Goal: Transaction & Acquisition: Purchase product/service

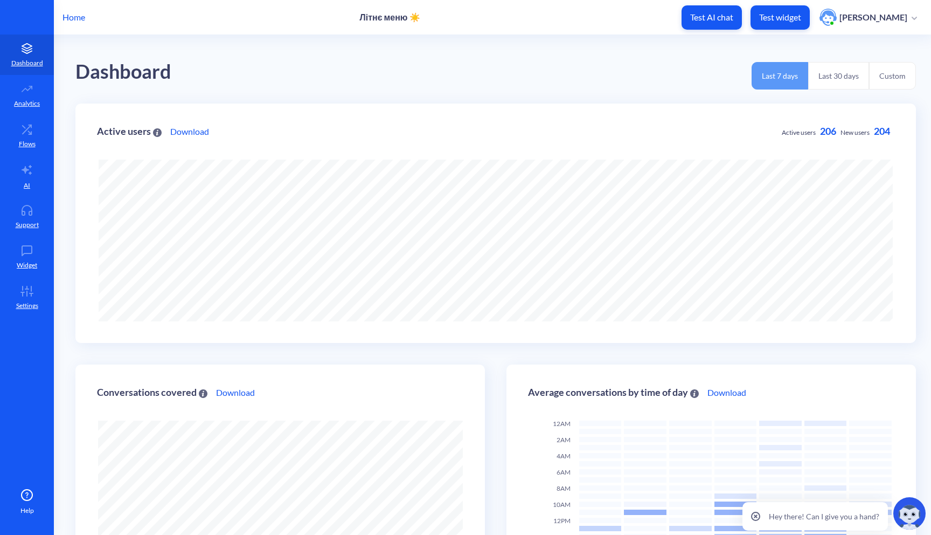
scroll to position [535, 931]
click at [785, 23] on button "Test widget" at bounding box center [780, 17] width 59 height 24
click at [14, 234] on link "Support" at bounding box center [27, 216] width 54 height 40
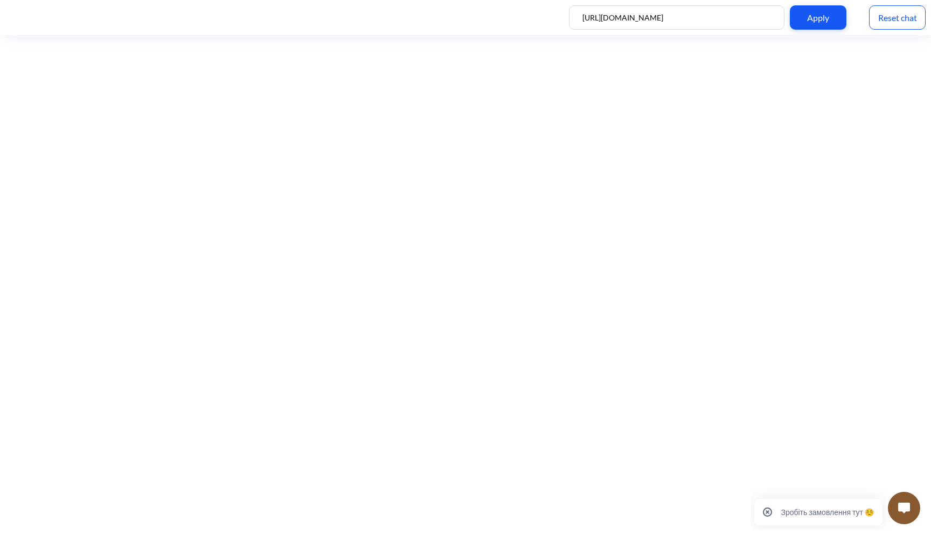
click at [906, 512] on img at bounding box center [904, 507] width 12 height 11
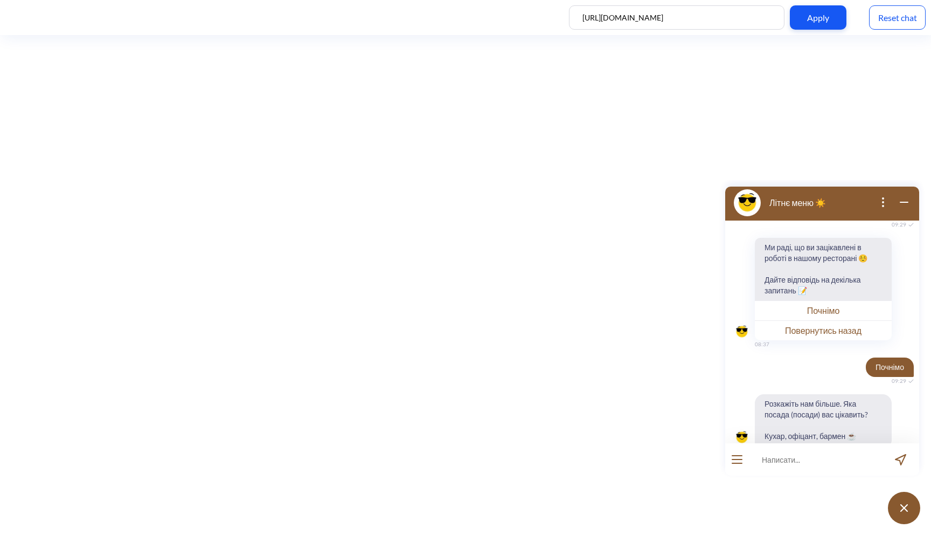
scroll to position [786, 0]
click at [902, 16] on div "Reset chat" at bounding box center [897, 17] width 57 height 24
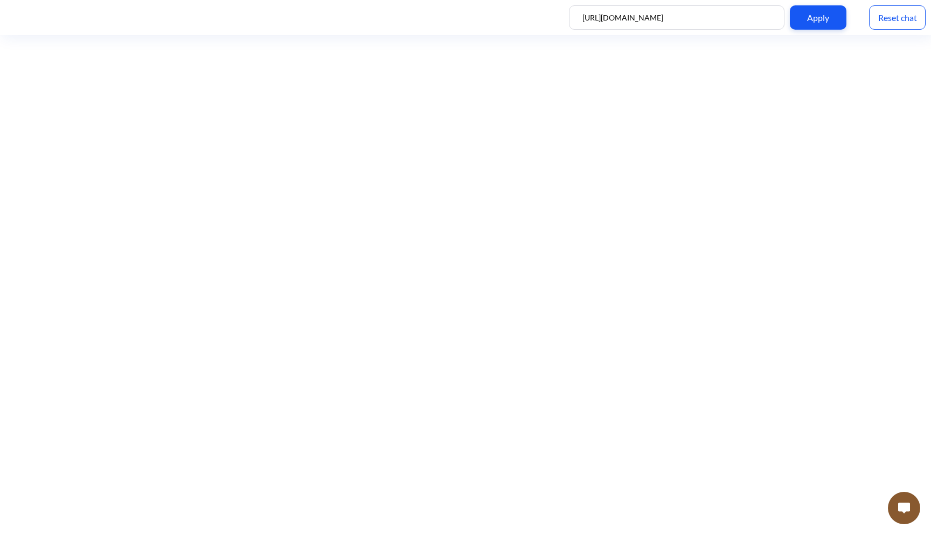
click at [902, 514] on button at bounding box center [904, 507] width 32 height 32
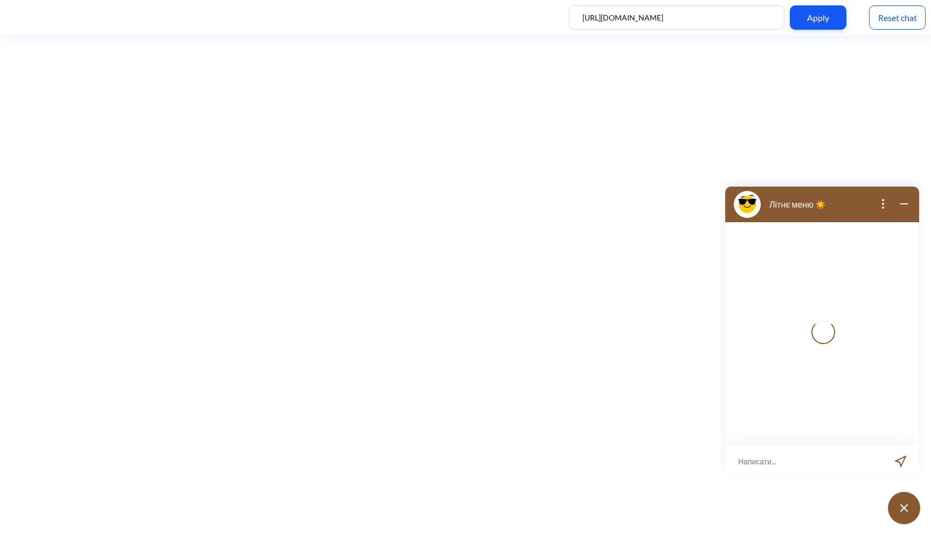
scroll to position [2, 0]
click at [799, 463] on input at bounding box center [815, 459] width 133 height 32
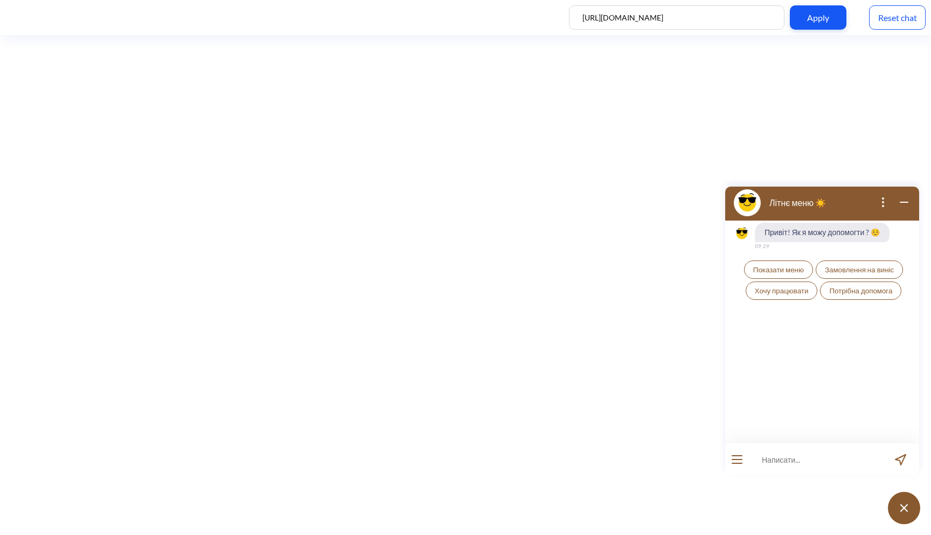
click at [771, 267] on span "Показати меню" at bounding box center [778, 269] width 51 height 9
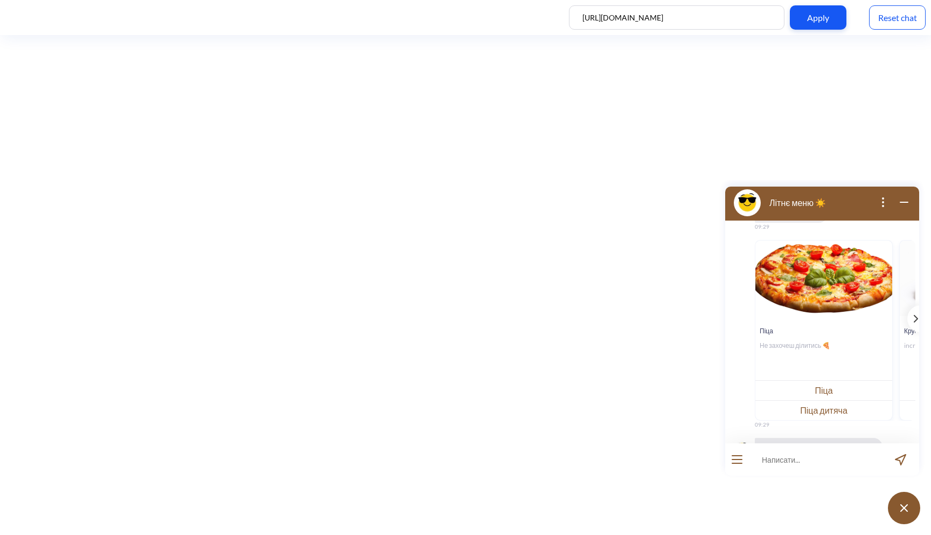
click at [788, 449] on input at bounding box center [815, 459] width 133 height 32
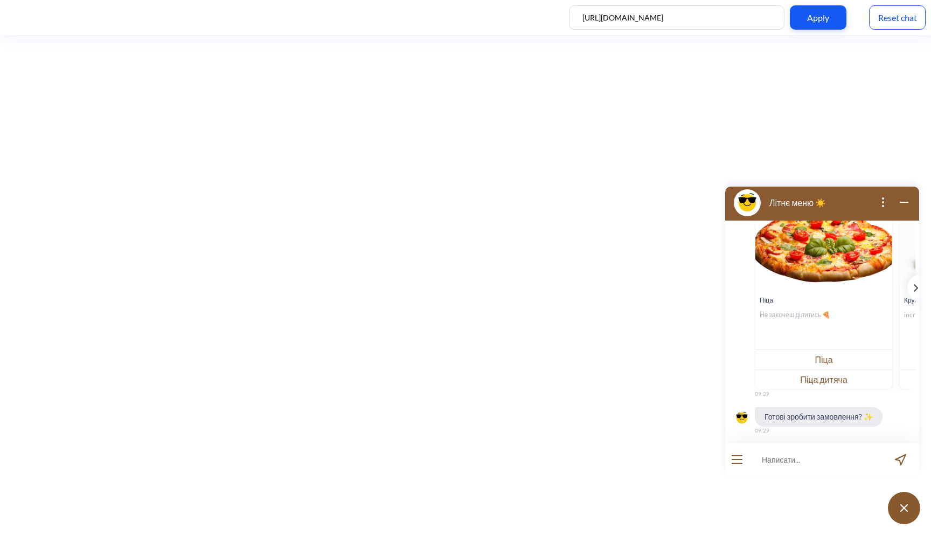
scroll to position [163, 0]
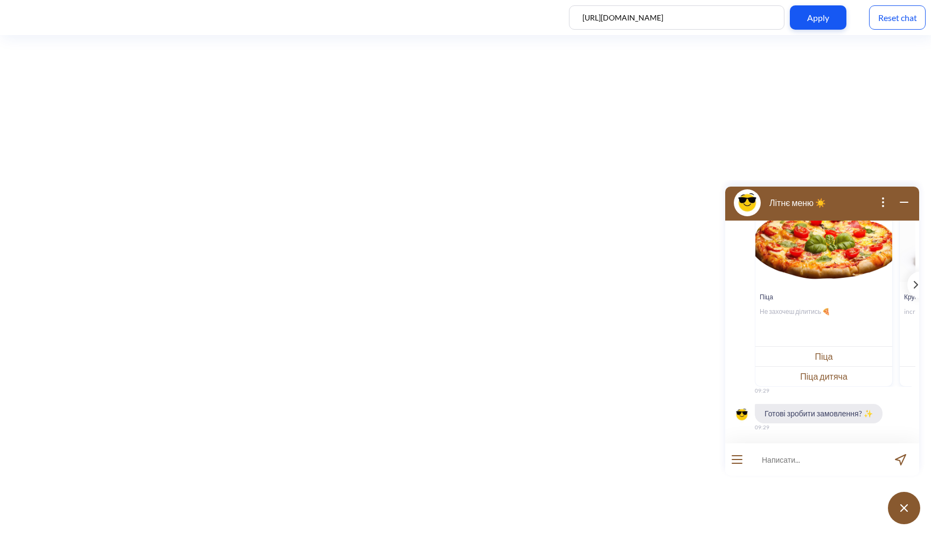
type input "["
type input "хочу замовити піцу цезар"
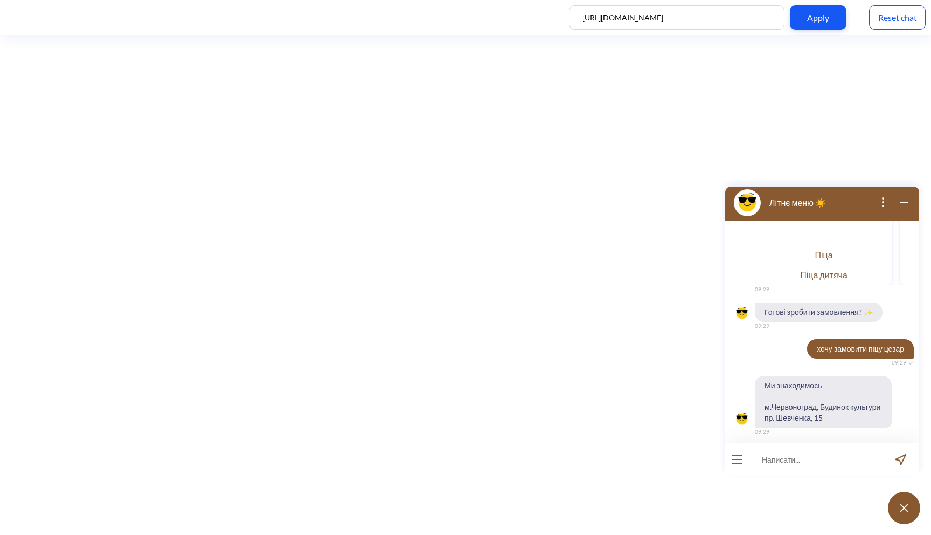
scroll to position [269, 0]
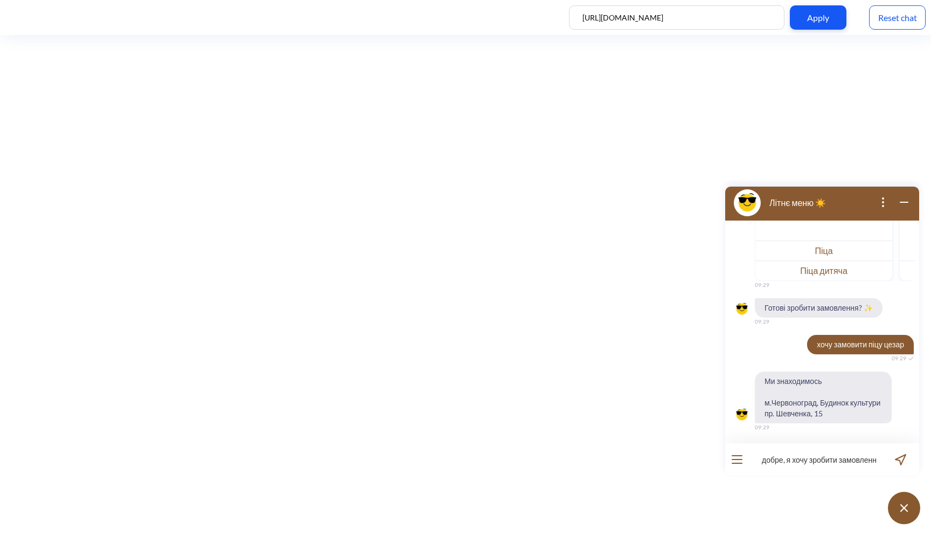
type input "добре, я хочу зробити замовлення"
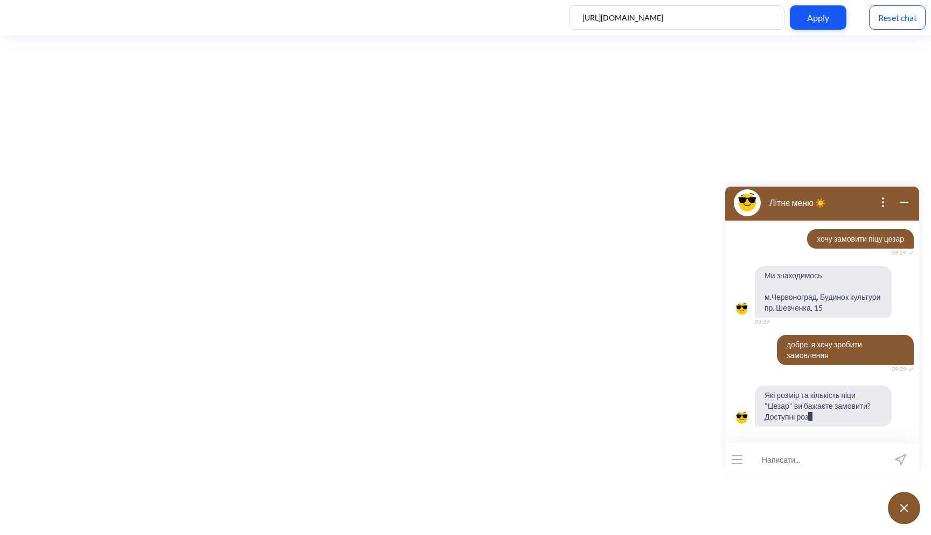
scroll to position [385, 0]
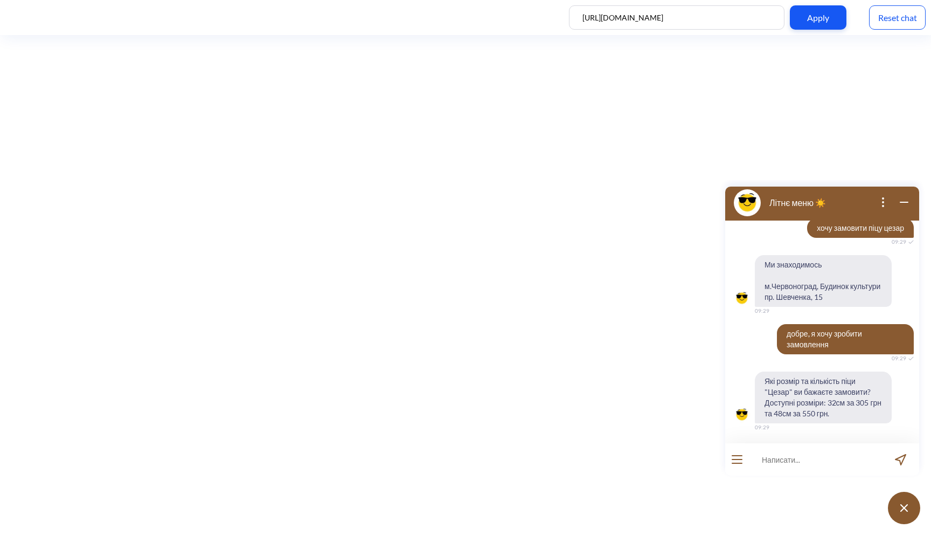
click at [910, 5] on div "Reset chat" at bounding box center [897, 17] width 57 height 24
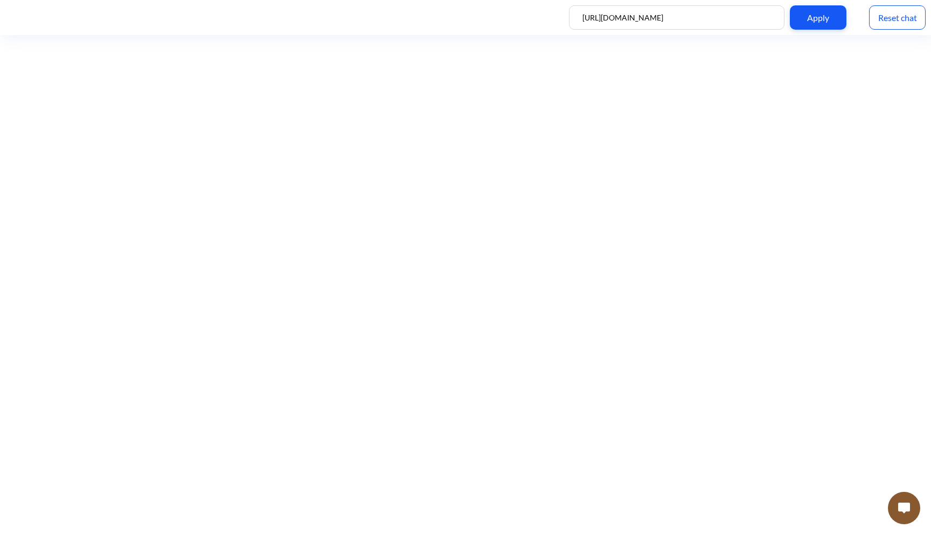
click at [903, 508] on img at bounding box center [904, 507] width 12 height 11
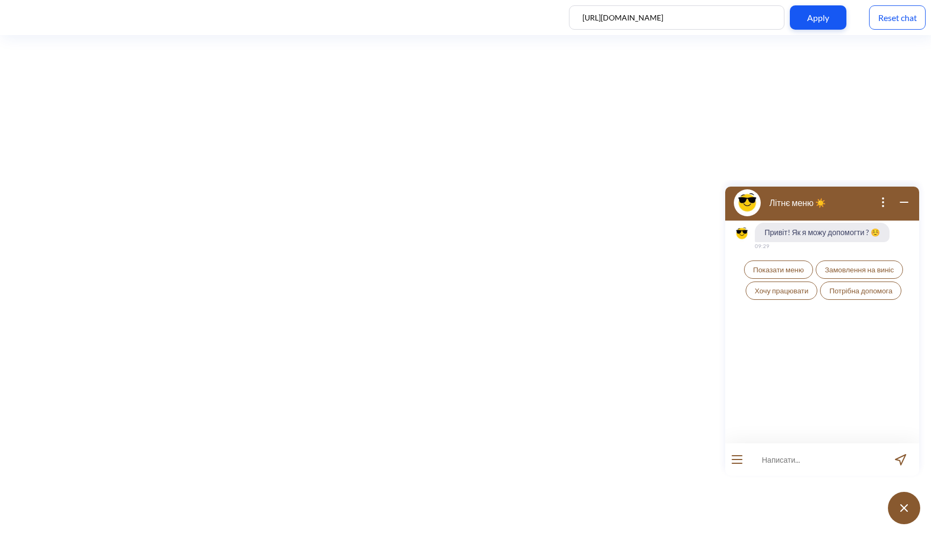
click at [779, 261] on button "Показати меню" at bounding box center [778, 269] width 69 height 18
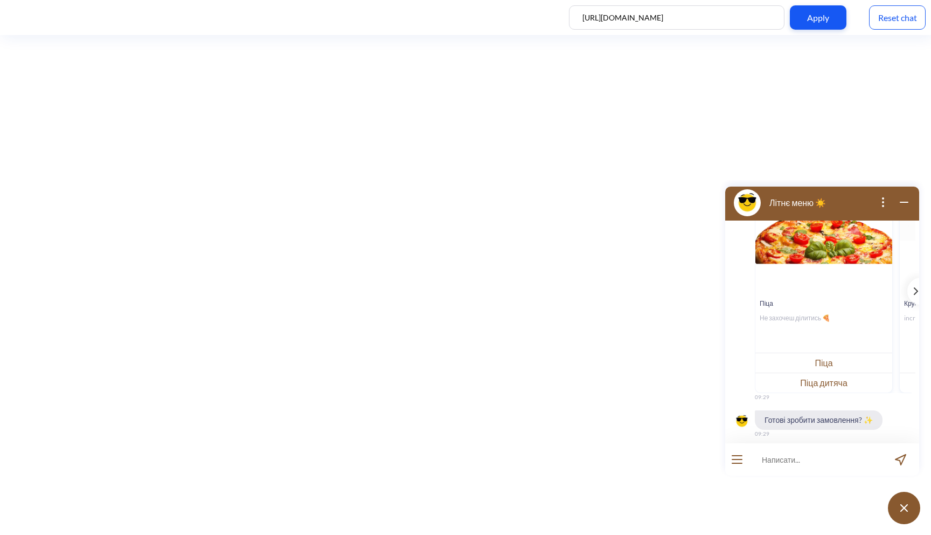
scroll to position [163, 0]
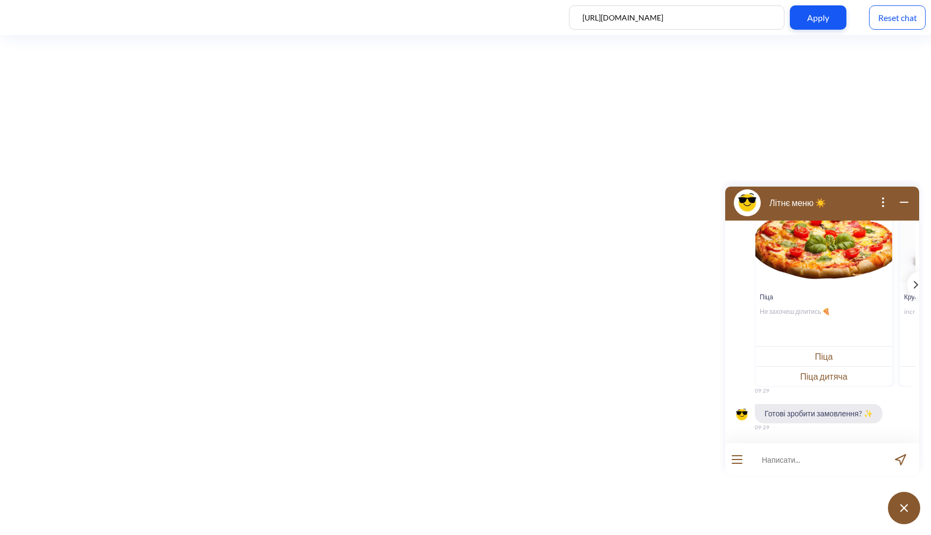
click at [857, 358] on button "Піца" at bounding box center [824, 356] width 137 height 20
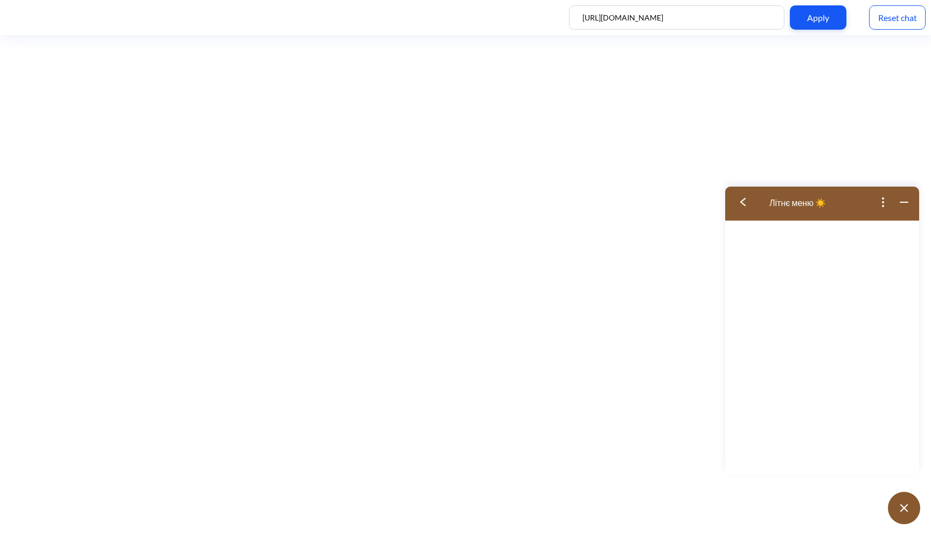
click at [739, 210] on button at bounding box center [746, 202] width 43 height 35
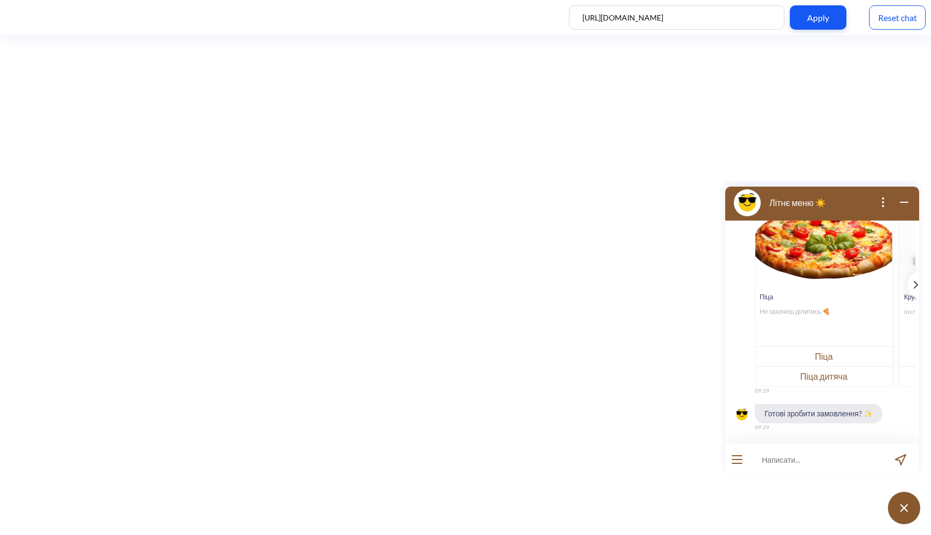
click at [779, 453] on input at bounding box center [815, 459] width 133 height 32
type input "хочу зробити замовлення"
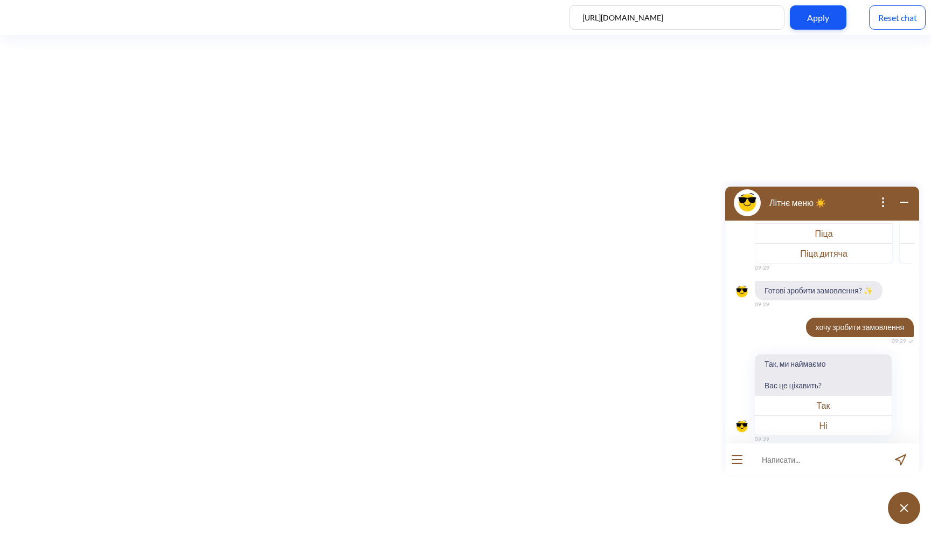
scroll to position [297, 0]
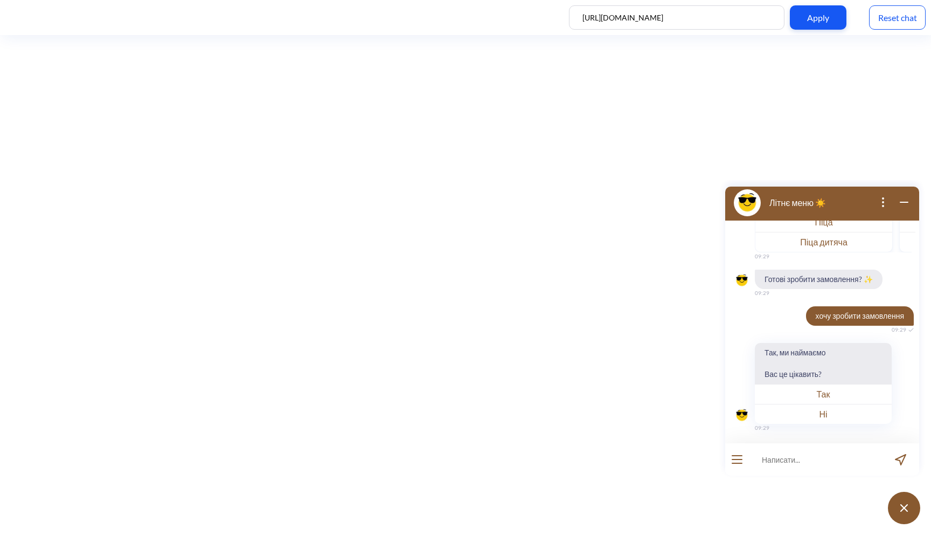
click at [892, 22] on div "Reset chat" at bounding box center [897, 17] width 57 height 24
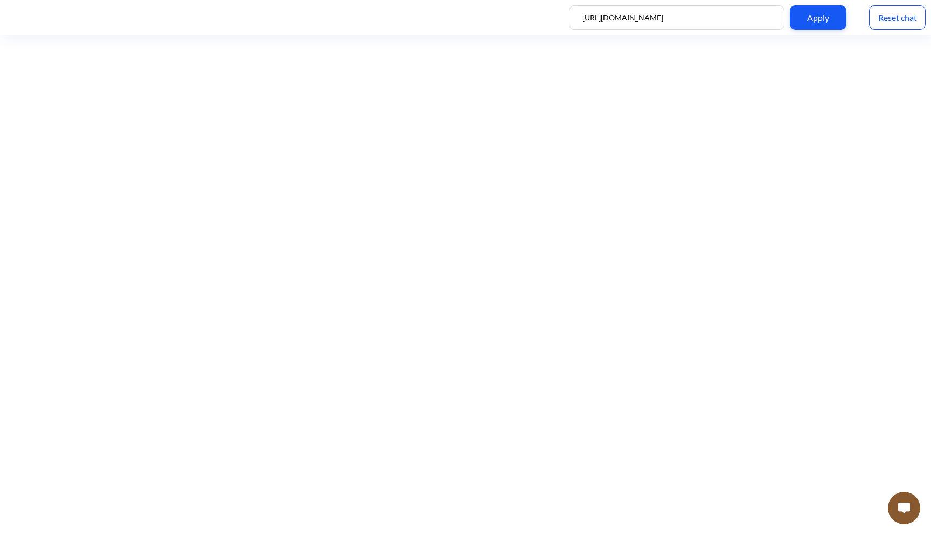
click at [903, 505] on img at bounding box center [904, 507] width 12 height 11
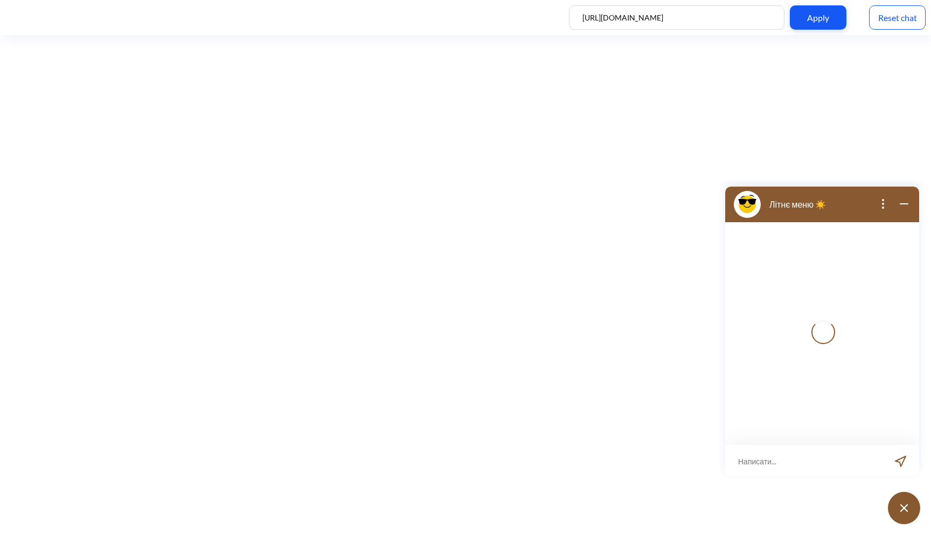
scroll to position [2, 0]
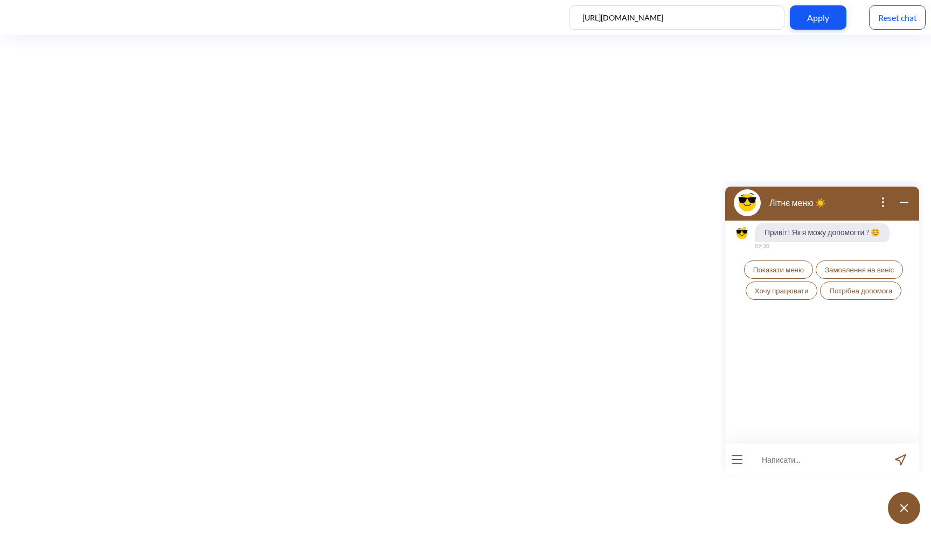
click at [784, 276] on button "Показати меню" at bounding box center [778, 269] width 69 height 18
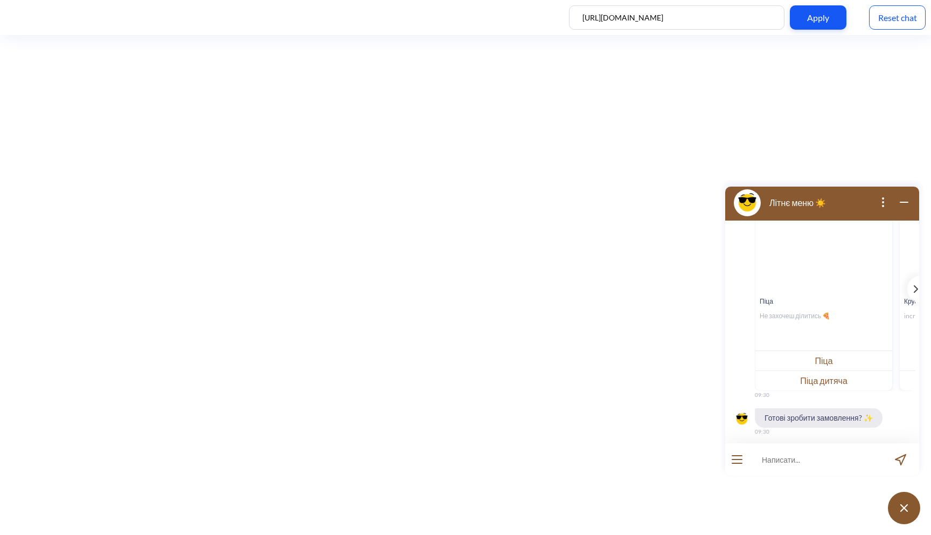
scroll to position [163, 0]
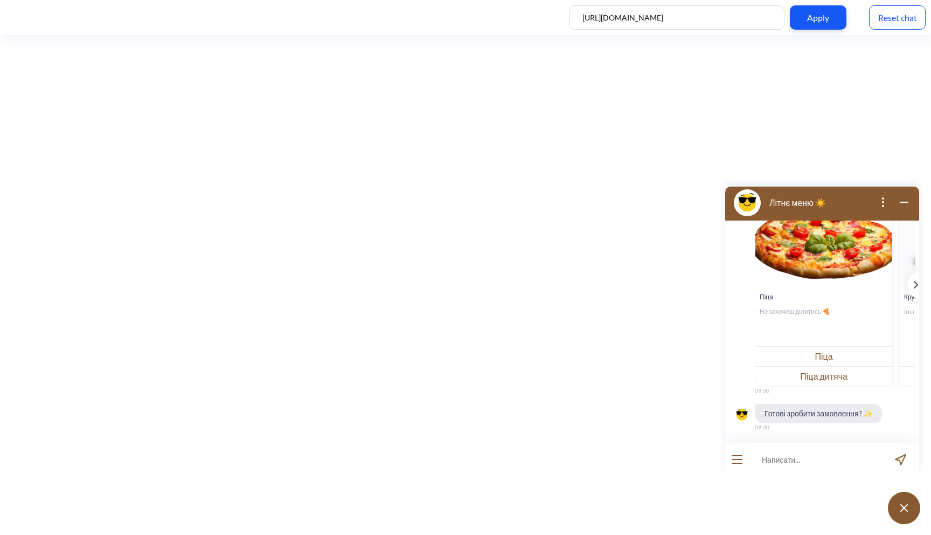
click at [780, 466] on input at bounding box center [815, 459] width 133 height 32
type input "хочу зробити замовлення - [PERSON_NAME]"
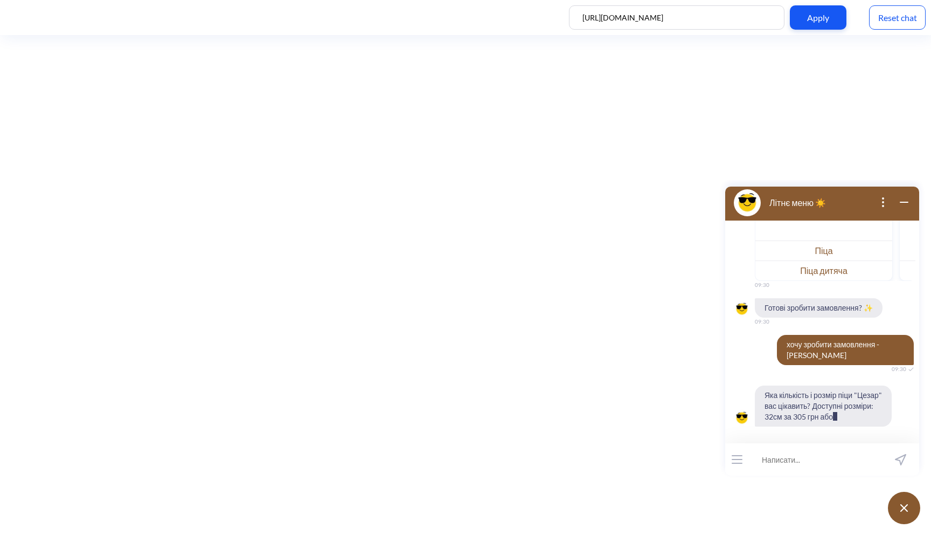
scroll to position [280, 0]
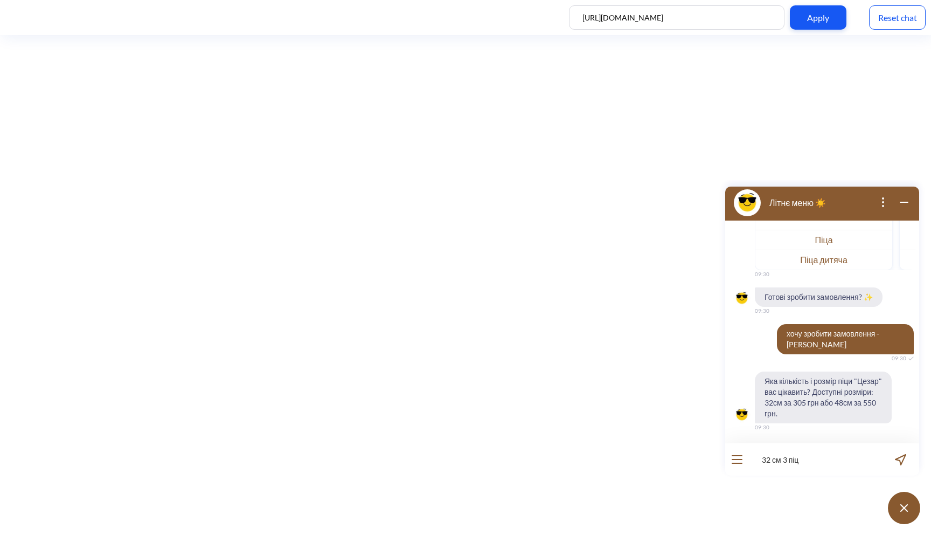
type input "32 см 3 піци"
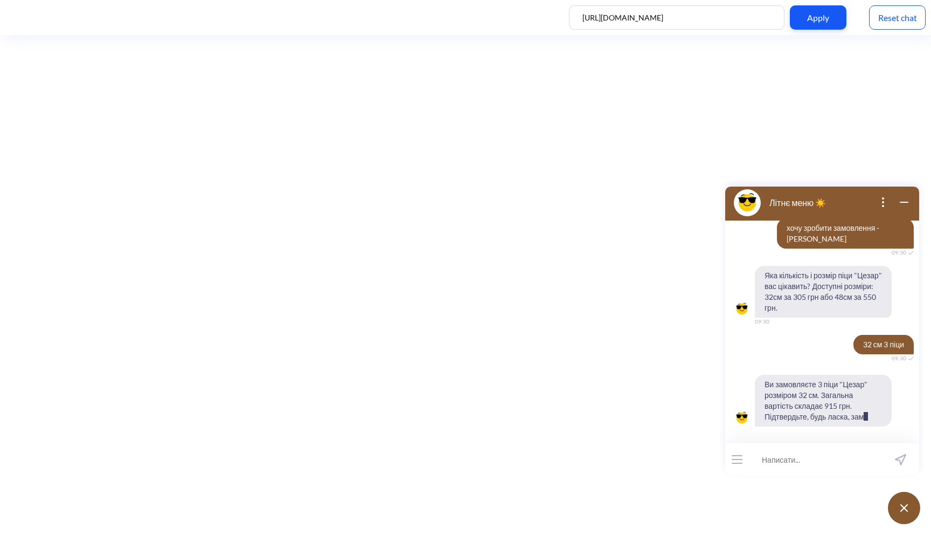
scroll to position [396, 0]
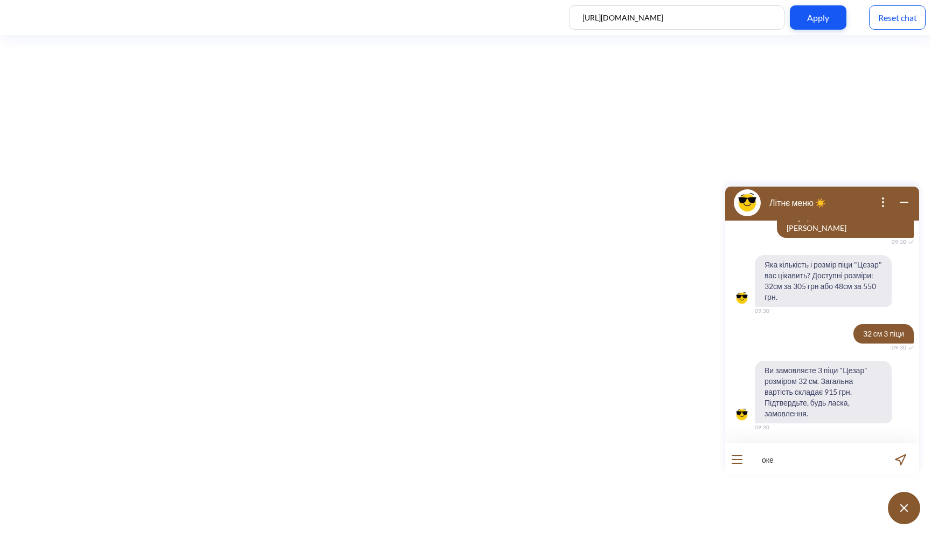
type input "окей"
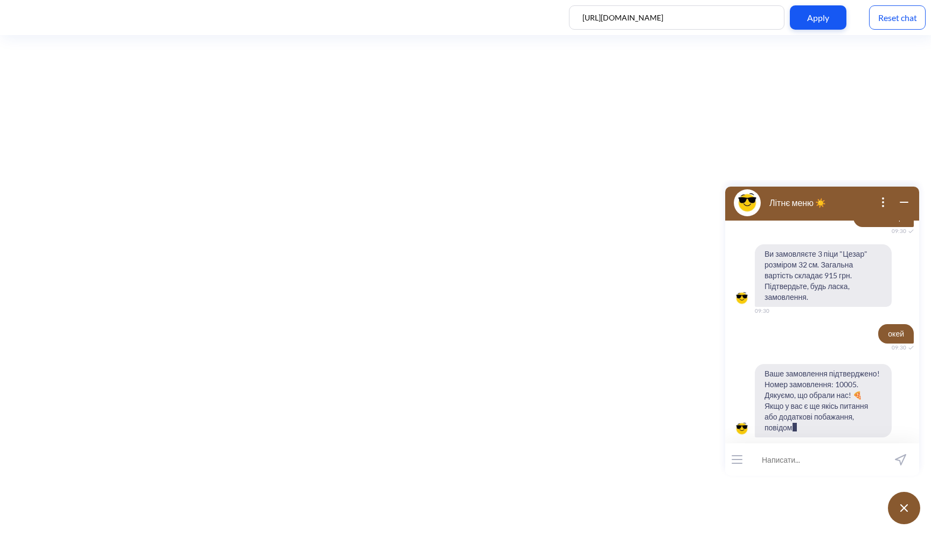
scroll to position [523, 0]
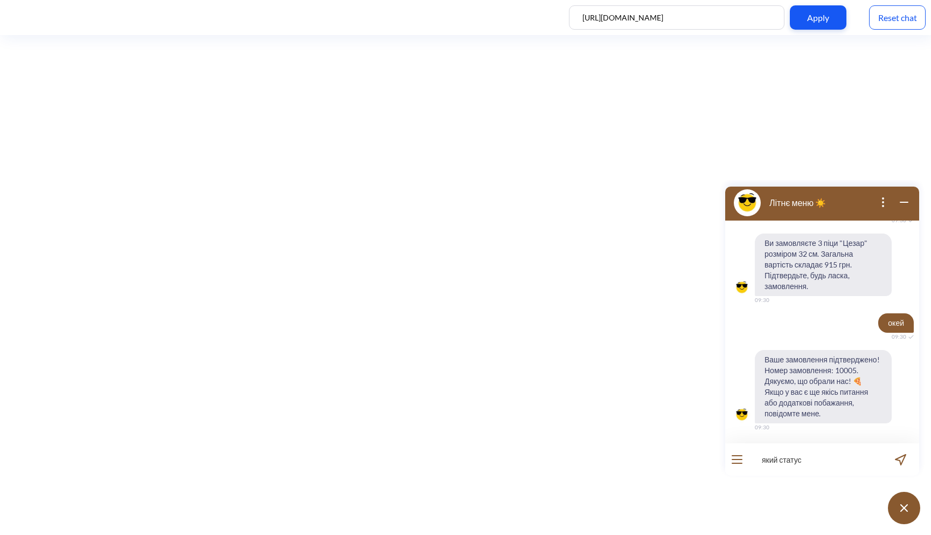
type input "який статус?"
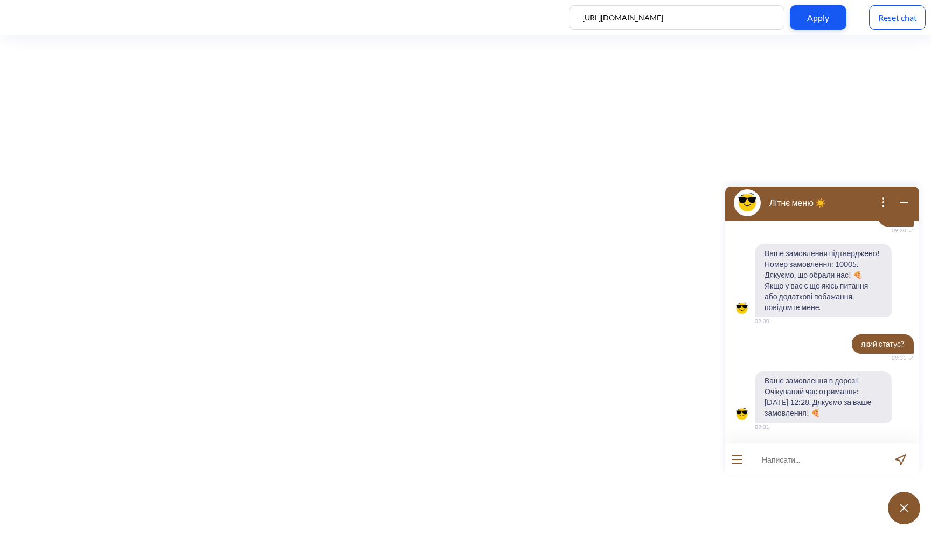
scroll to position [629, 0]
click at [897, 16] on div "Reset chat" at bounding box center [897, 17] width 57 height 24
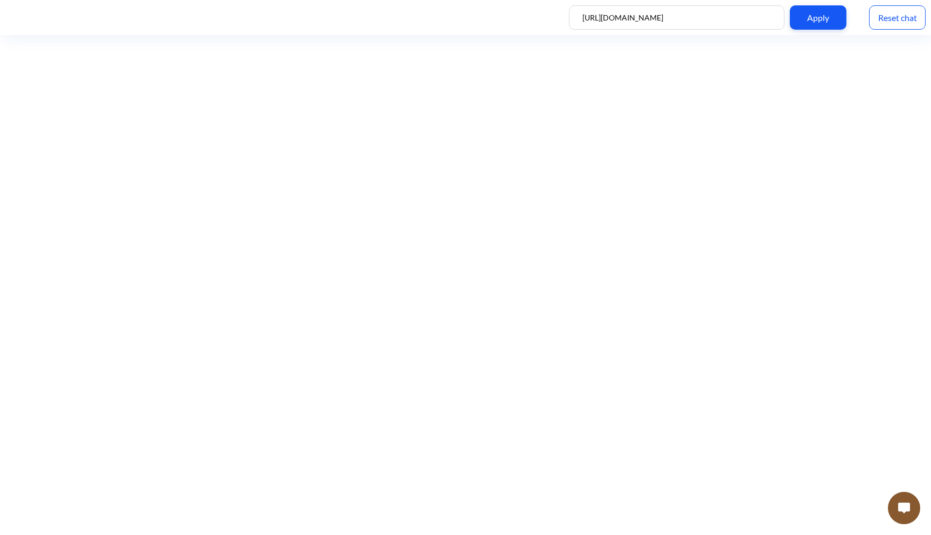
click at [903, 507] on img at bounding box center [904, 507] width 12 height 11
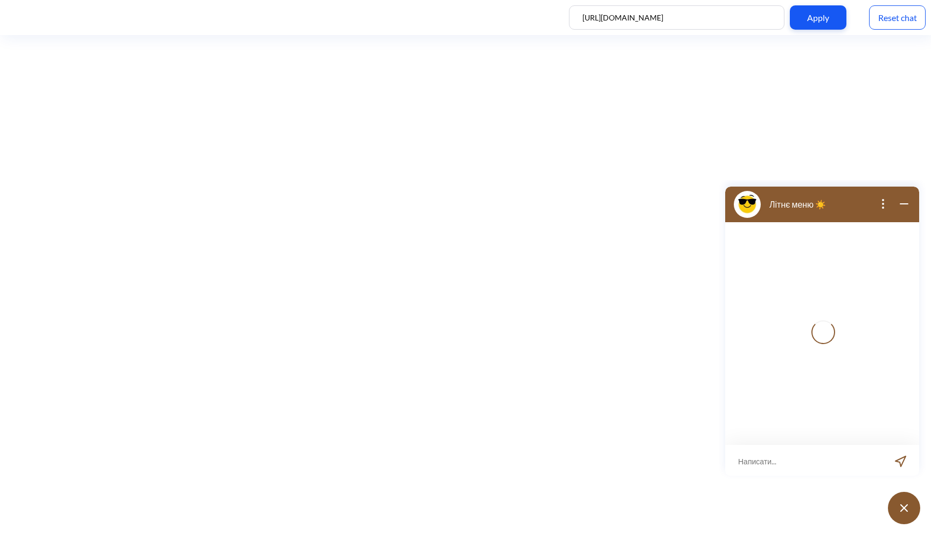
scroll to position [2, 0]
click at [800, 464] on input at bounding box center [815, 459] width 133 height 32
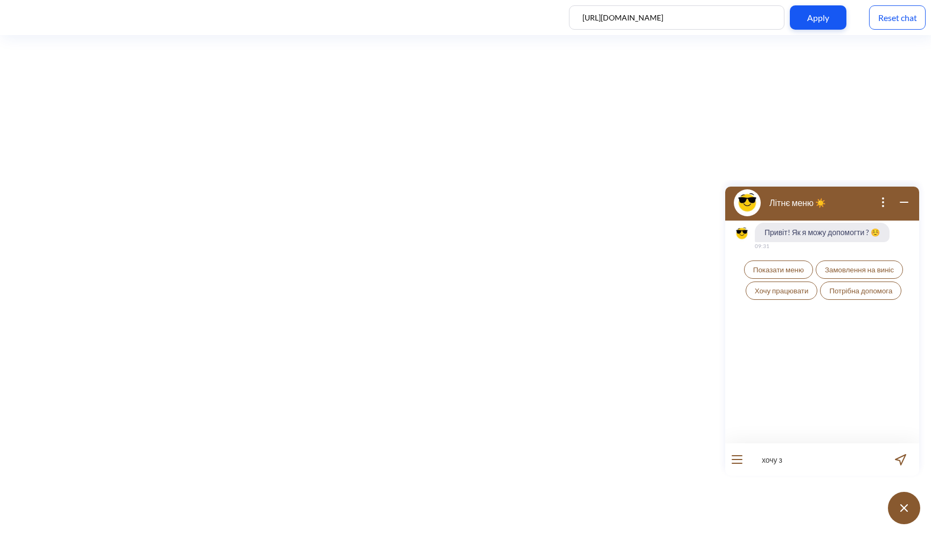
type input "хочу з"
type input "хочу зробити замовлення - піца цезар"
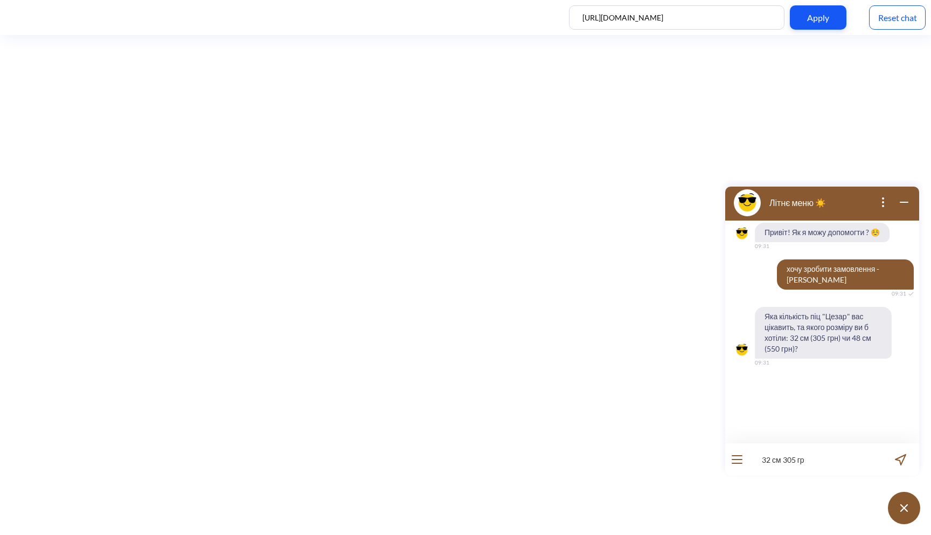
type input "32 см 305 грн"
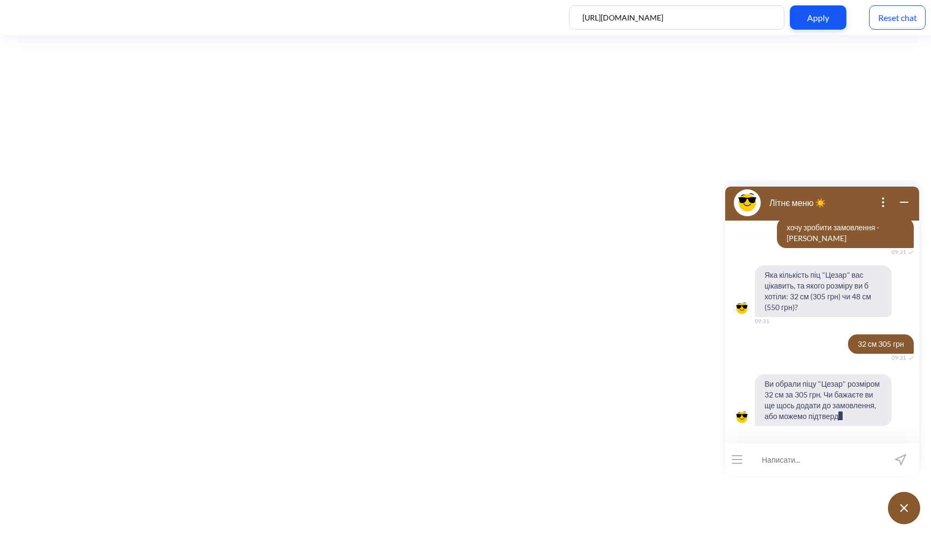
scroll to position [52, 0]
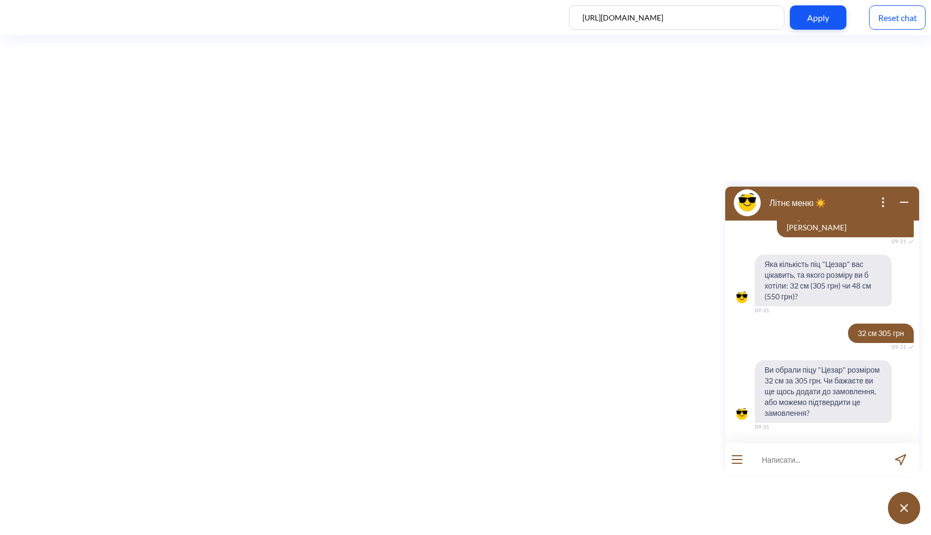
click at [789, 468] on input at bounding box center [815, 459] width 133 height 32
type input "так"
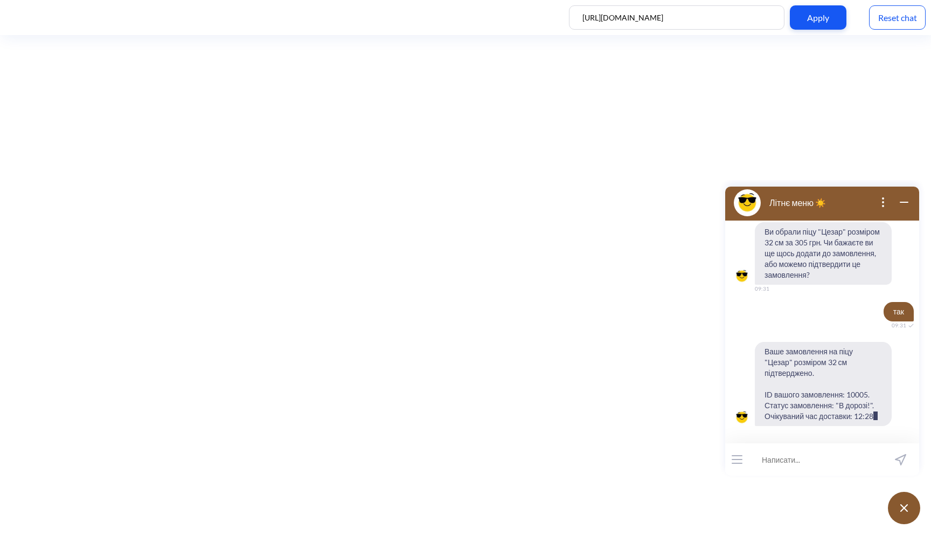
scroll to position [212, 0]
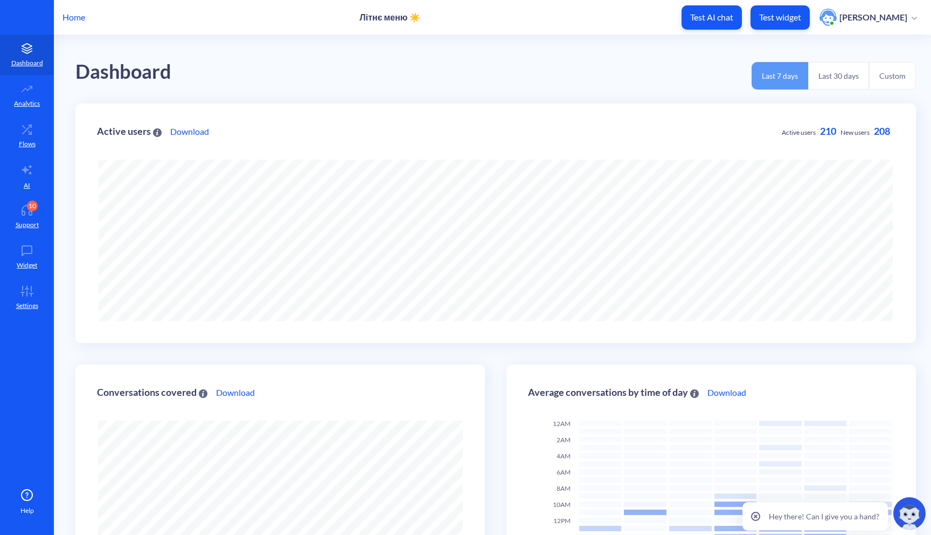
scroll to position [535, 931]
click at [801, 19] on p "Test widget" at bounding box center [780, 17] width 42 height 11
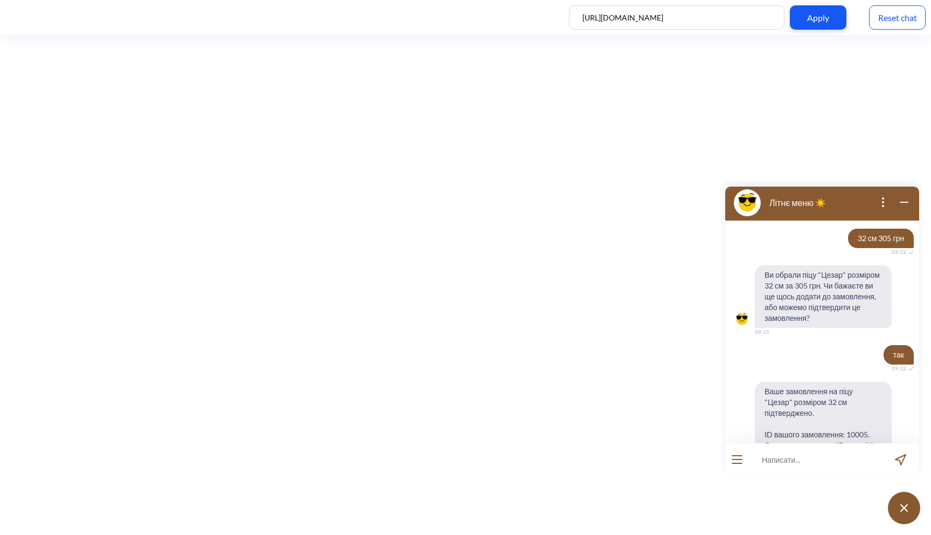
scroll to position [212, 0]
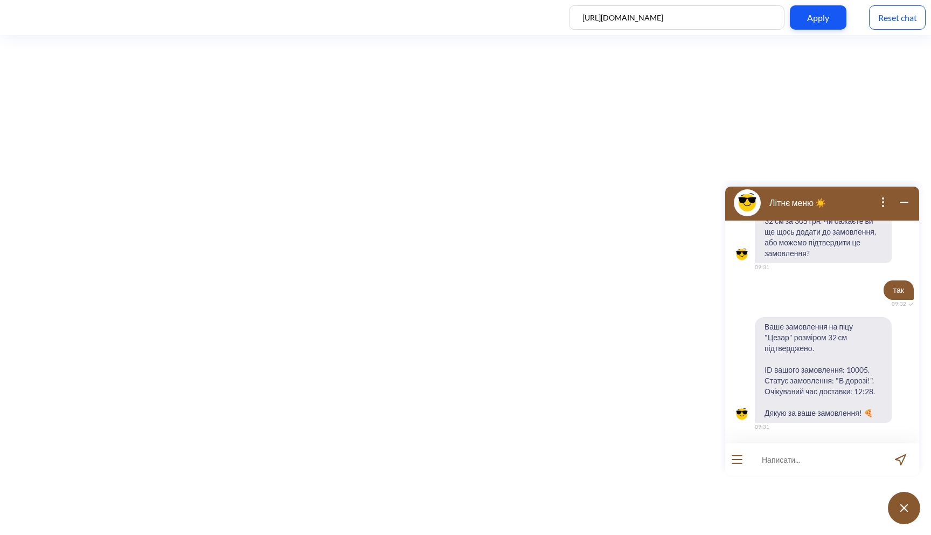
click at [887, 30] on div "[URL][DOMAIN_NAME] Apply Reset chat" at bounding box center [465, 17] width 931 height 35
click at [893, 25] on div "Reset chat" at bounding box center [897, 17] width 57 height 24
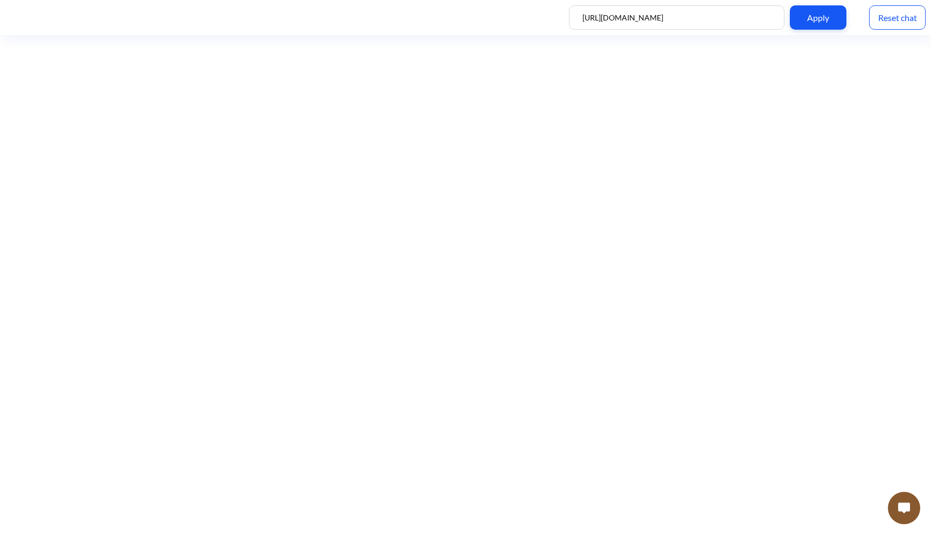
click at [904, 516] on button at bounding box center [904, 507] width 32 height 32
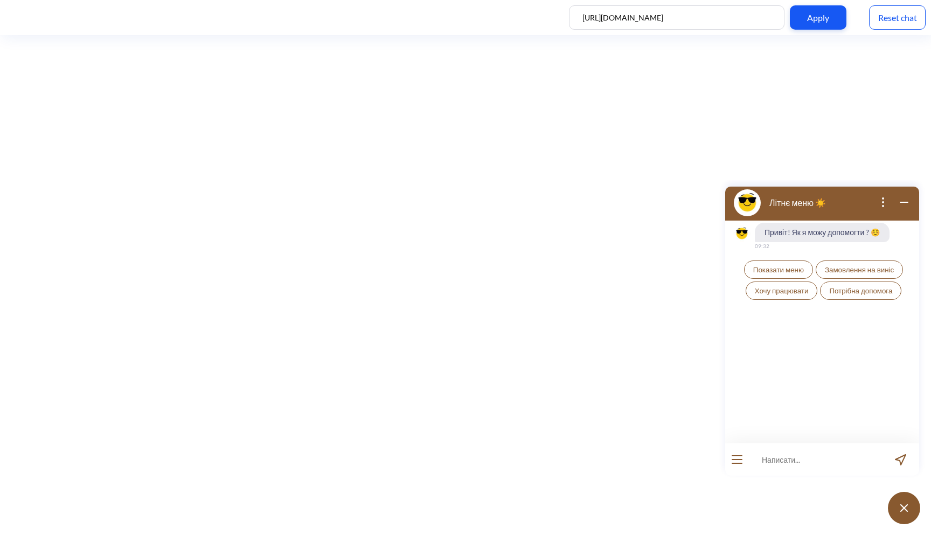
click at [772, 265] on span "Показати меню" at bounding box center [778, 269] width 51 height 9
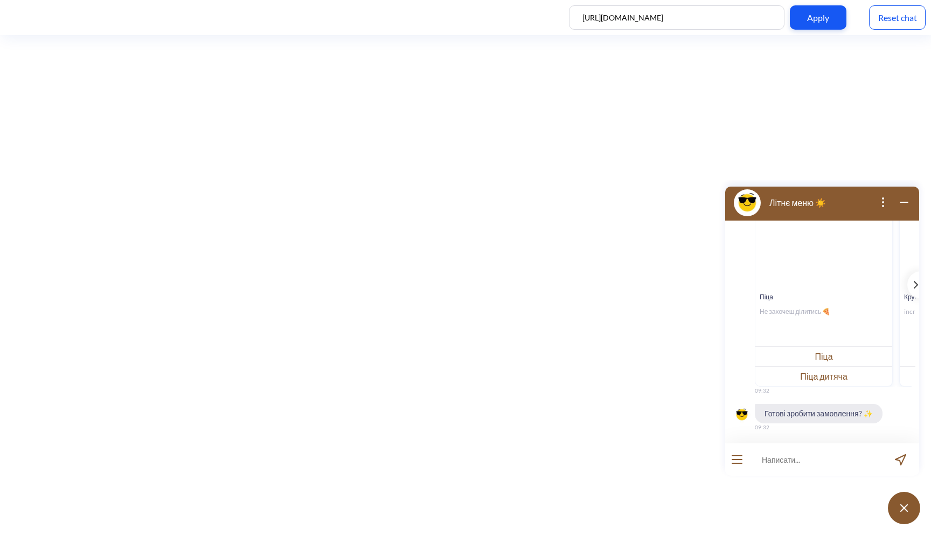
scroll to position [163, 0]
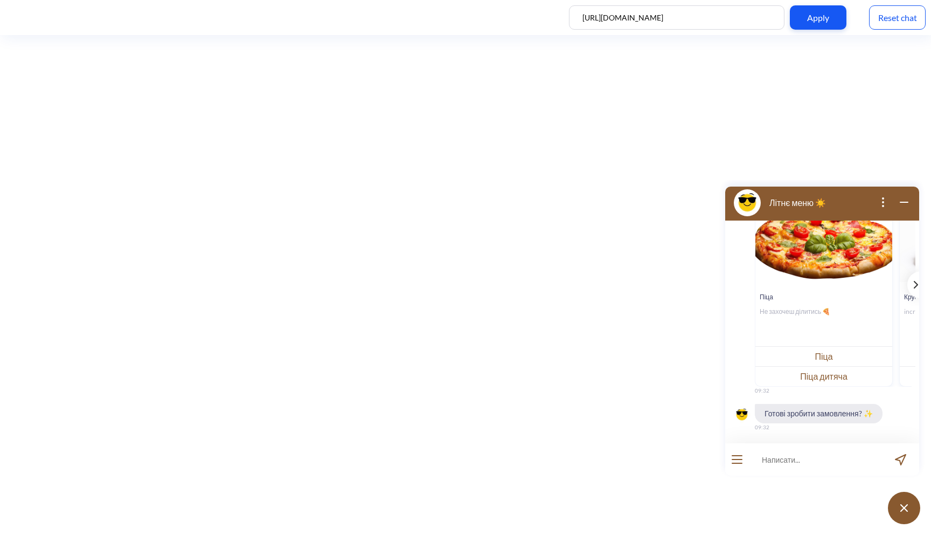
click at [907, 283] on div "template message" at bounding box center [913, 284] width 13 height 27
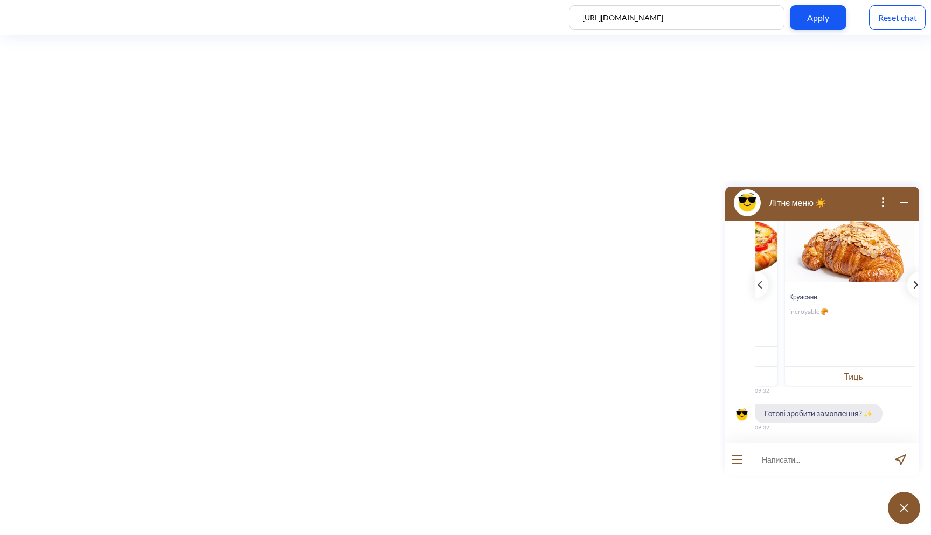
click at [907, 283] on div "template message" at bounding box center [913, 284] width 13 height 27
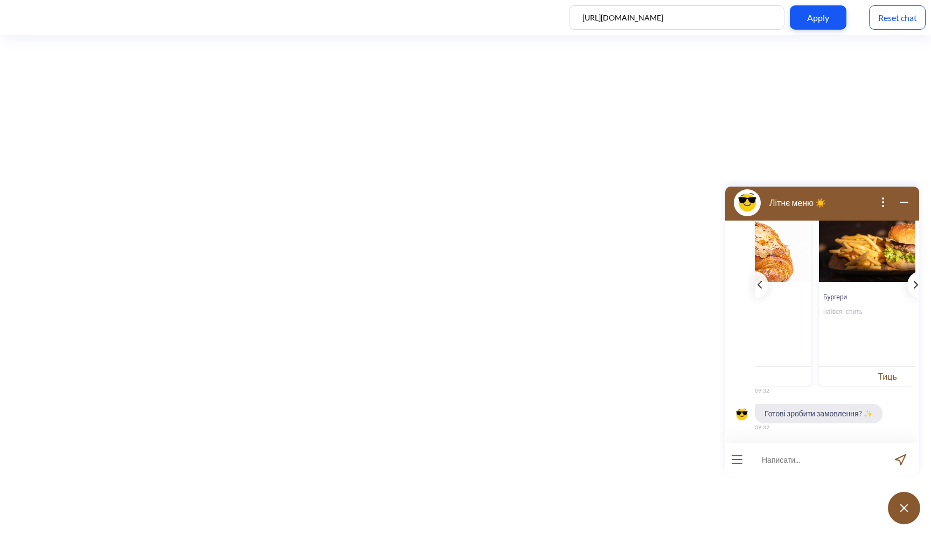
click at [907, 283] on div "template message" at bounding box center [913, 284] width 13 height 27
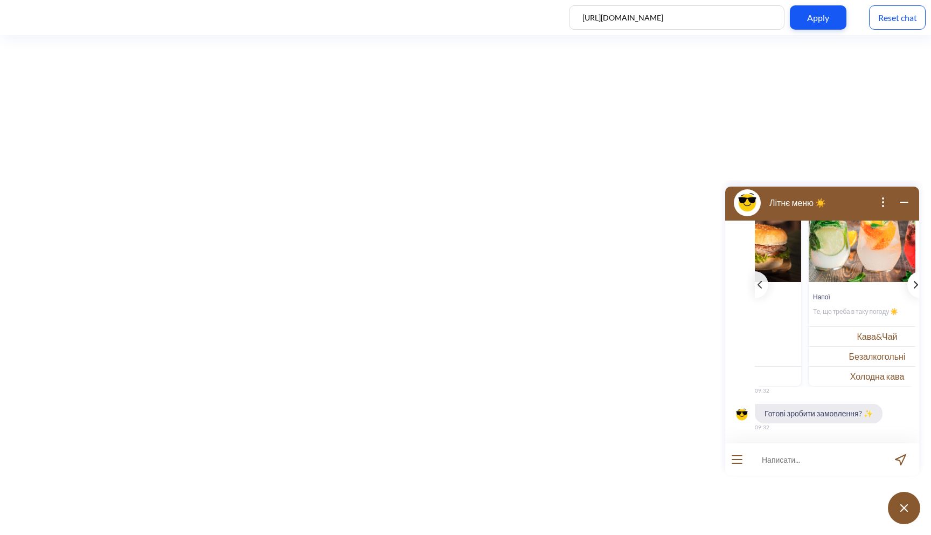
click at [914, 281] on icon "template message" at bounding box center [915, 284] width 3 height 6
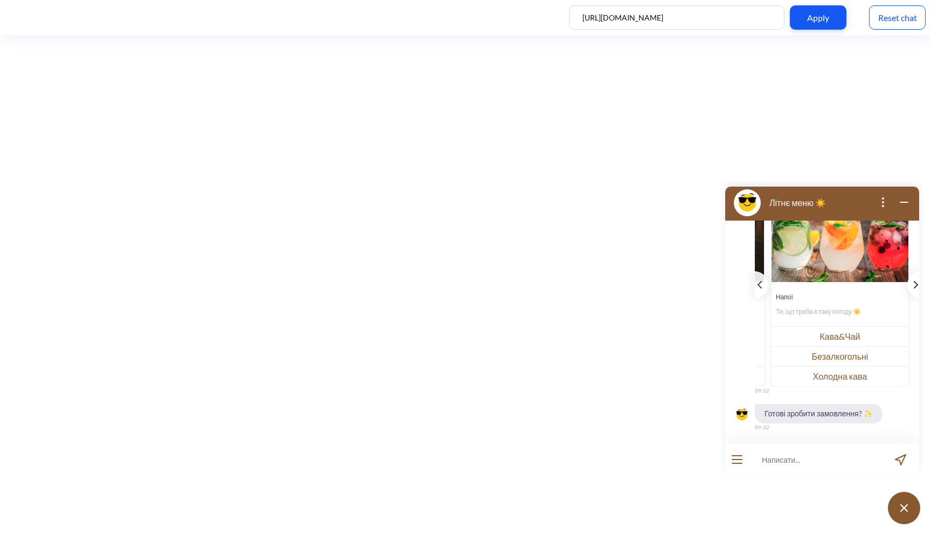
scroll to position [0, 424]
click at [860, 349] on button "Безалкогольні" at bounding box center [840, 356] width 137 height 20
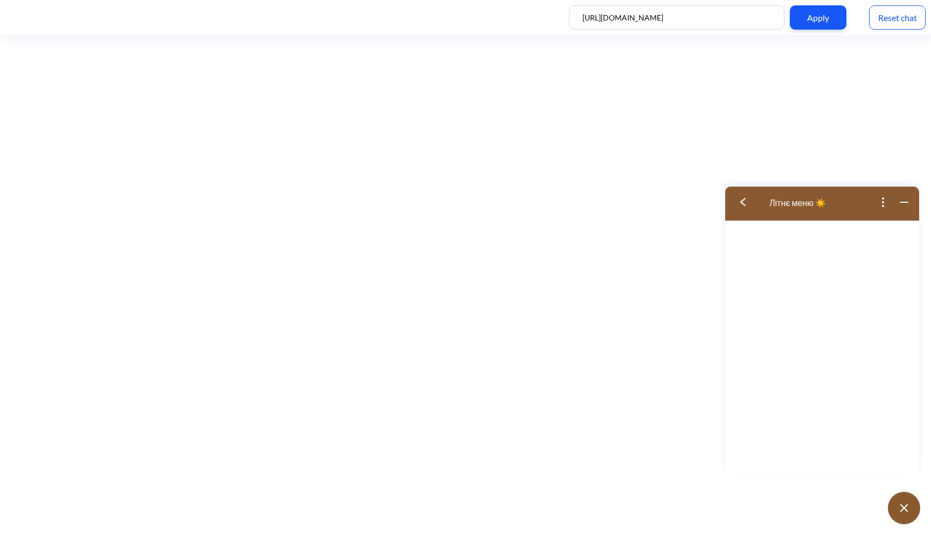
click at [744, 209] on button at bounding box center [746, 202] width 43 height 35
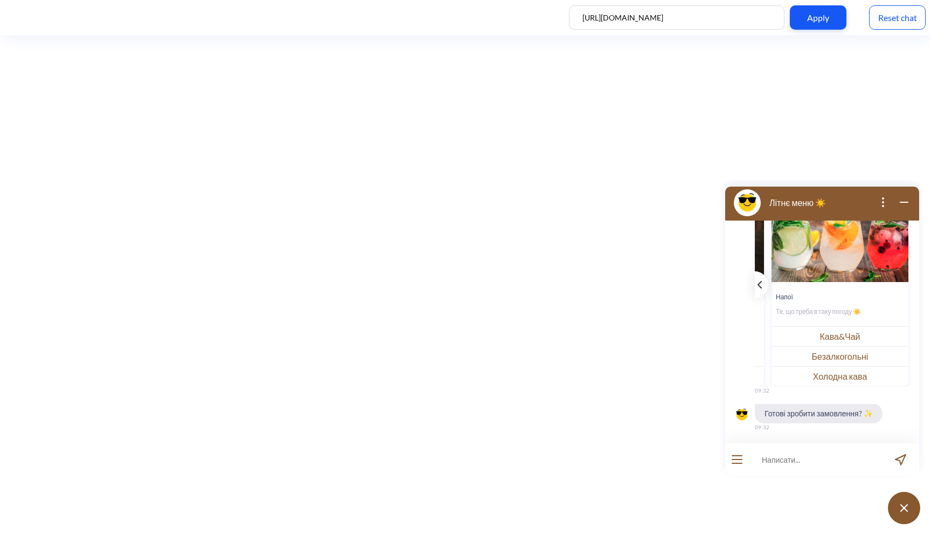
click at [763, 285] on div "template message" at bounding box center [761, 284] width 13 height 27
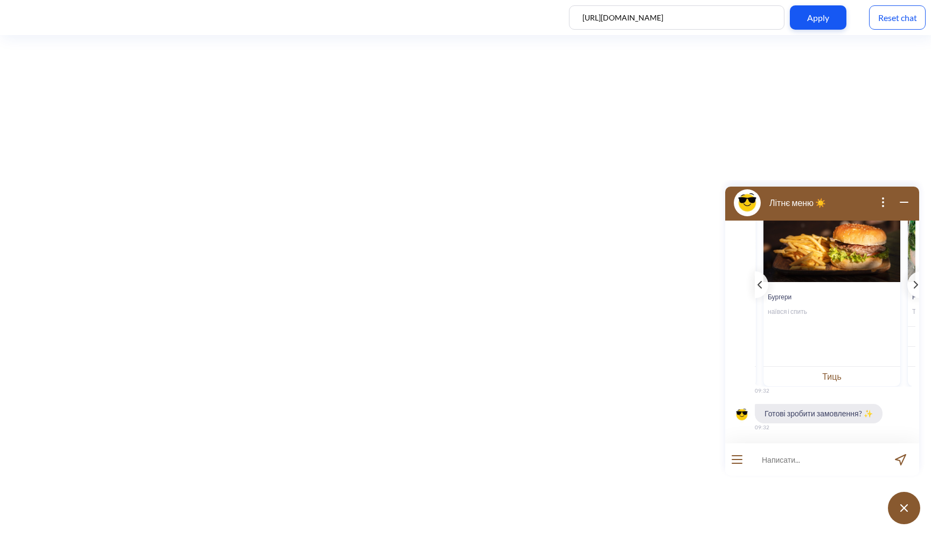
scroll to position [0, 280]
click at [820, 373] on button "Тиць" at bounding box center [832, 376] width 137 height 20
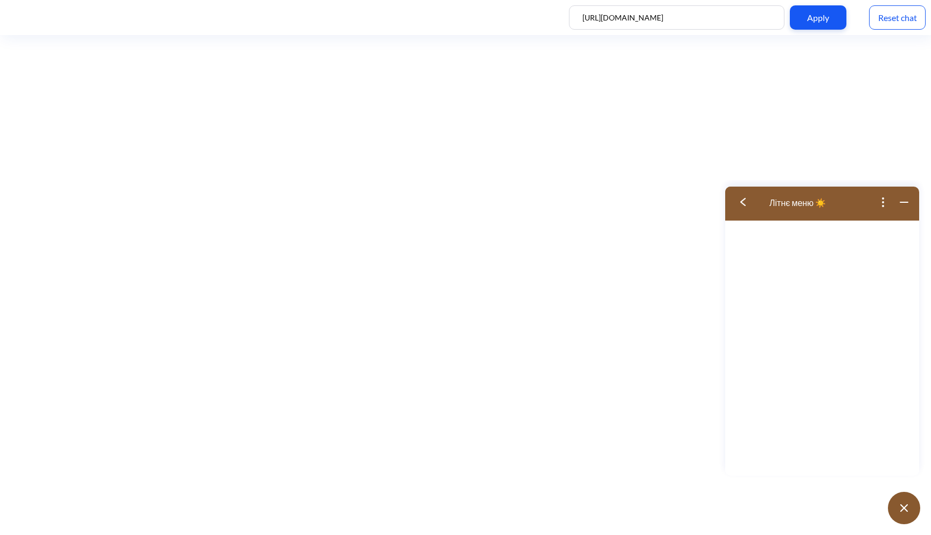
click at [743, 207] on button at bounding box center [746, 202] width 43 height 35
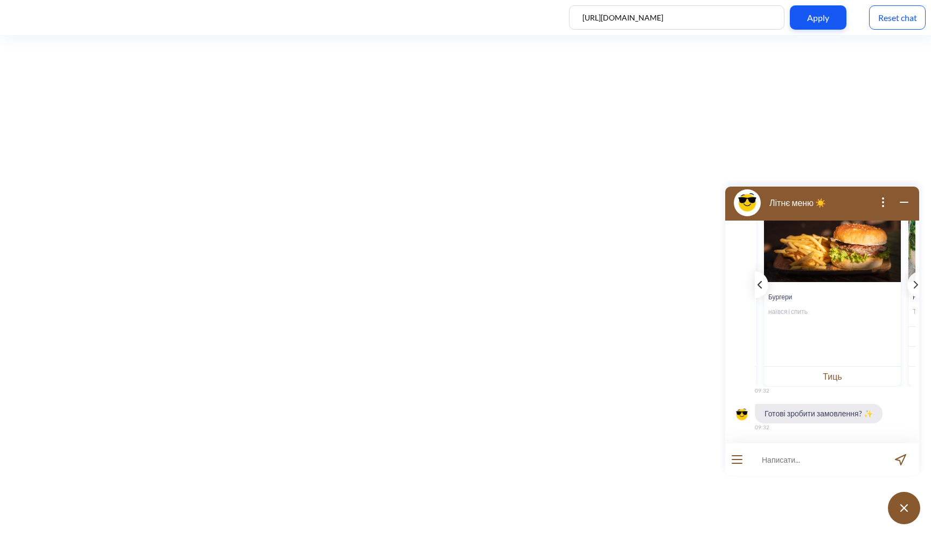
click at [758, 281] on icon "template message" at bounding box center [760, 285] width 4 height 8
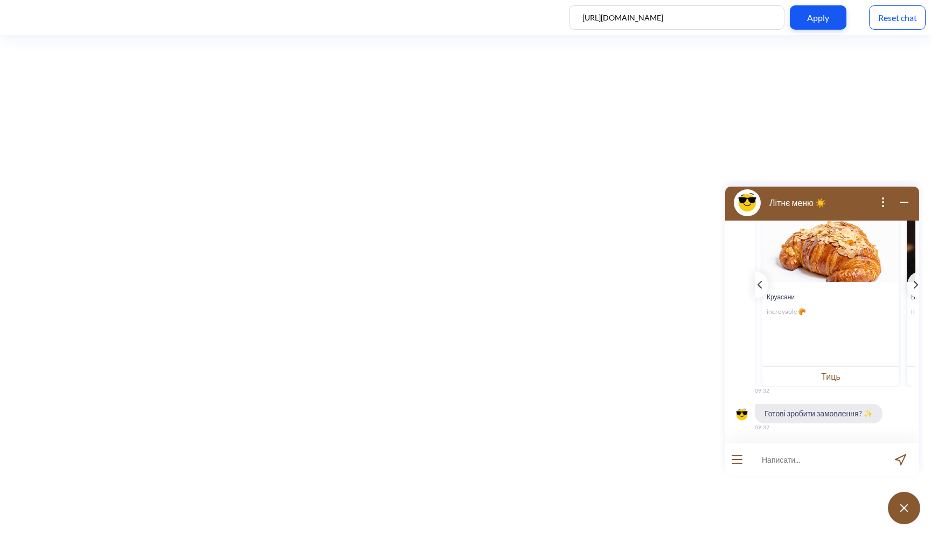
scroll to position [0, 137]
click at [844, 383] on button "Тиць" at bounding box center [831, 376] width 137 height 20
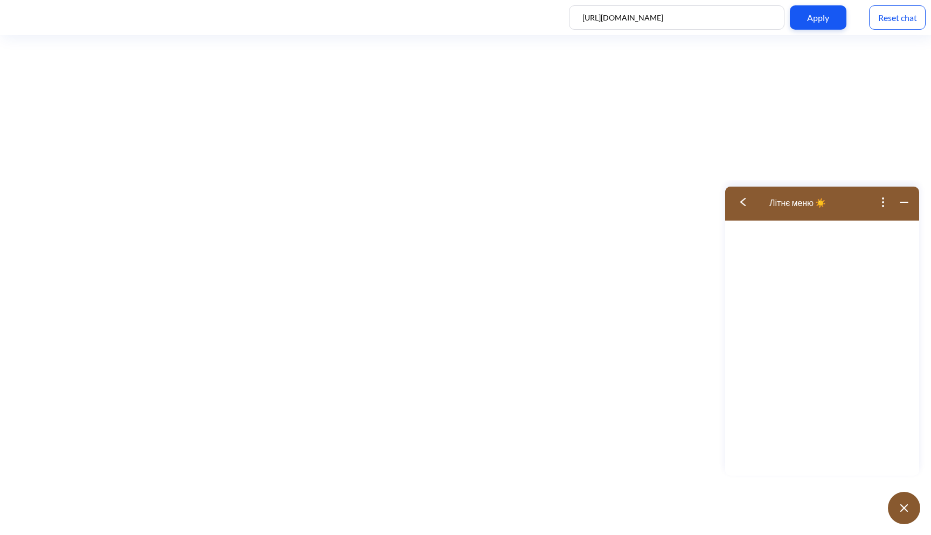
click at [741, 193] on button at bounding box center [746, 202] width 43 height 35
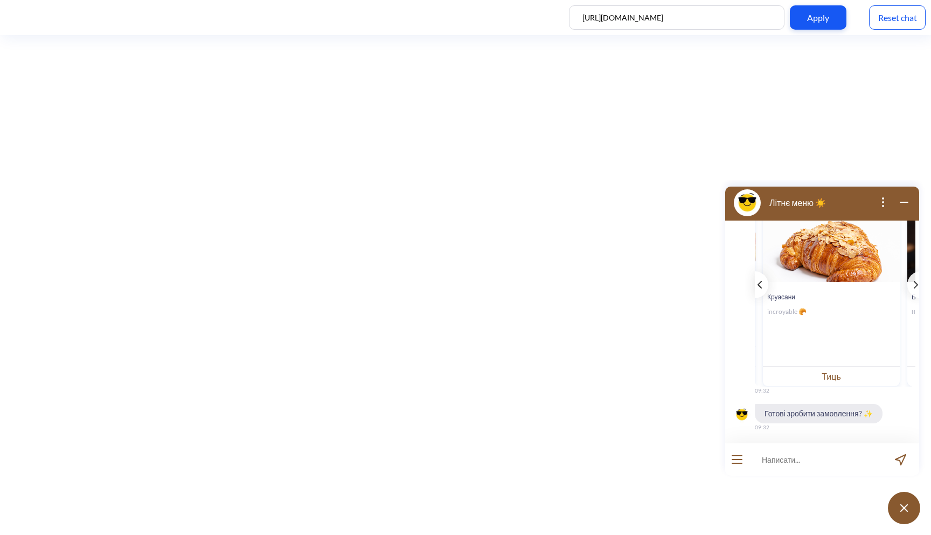
click at [759, 279] on div "template message" at bounding box center [761, 284] width 13 height 27
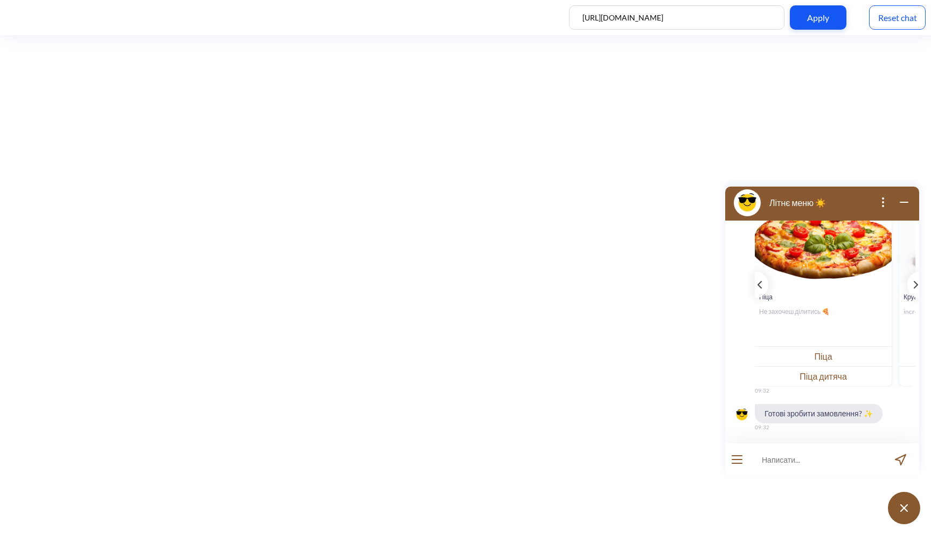
scroll to position [0, 0]
click at [833, 359] on button "Піца" at bounding box center [824, 356] width 137 height 20
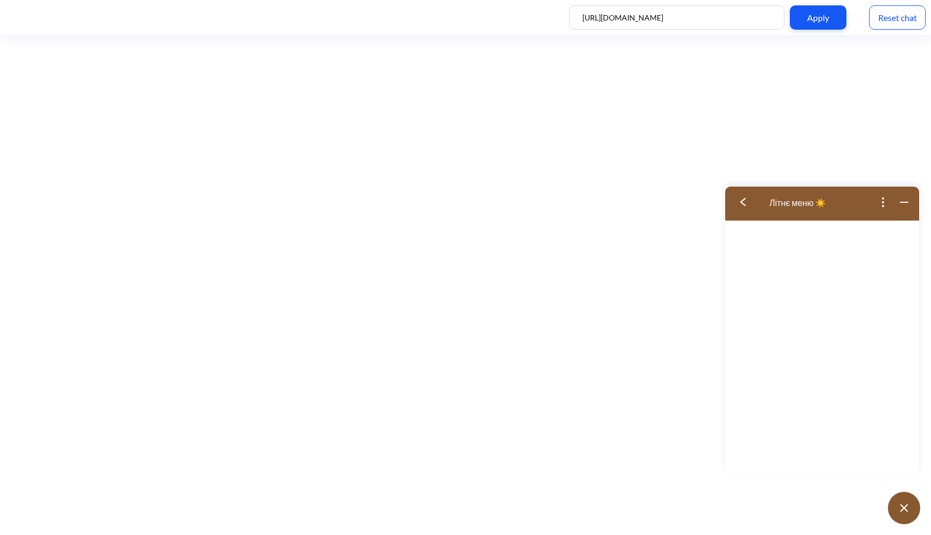
click at [747, 206] on button at bounding box center [746, 202] width 43 height 35
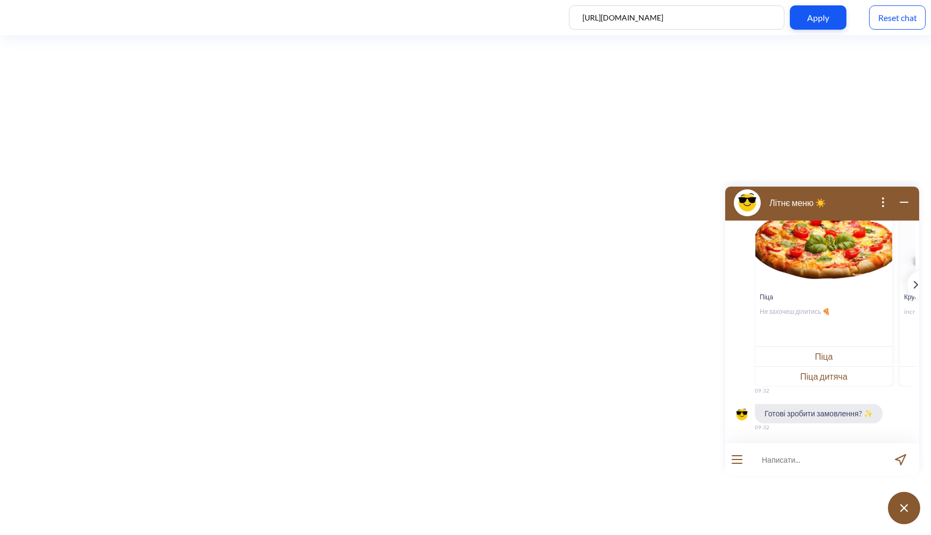
click at [815, 461] on input at bounding box center [815, 459] width 133 height 32
type input "з"
type input "хочу зробити замовлення - піца цезар 2 шт"
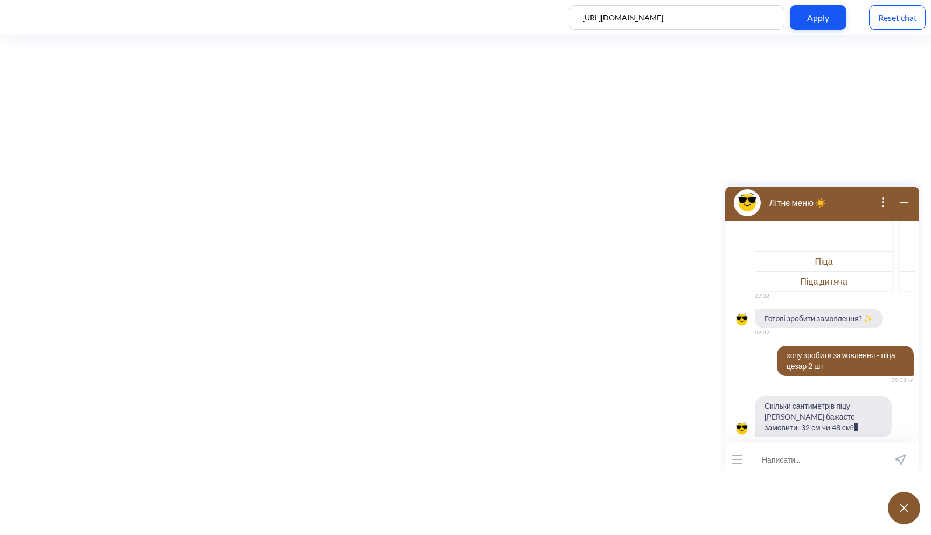
scroll to position [269, 0]
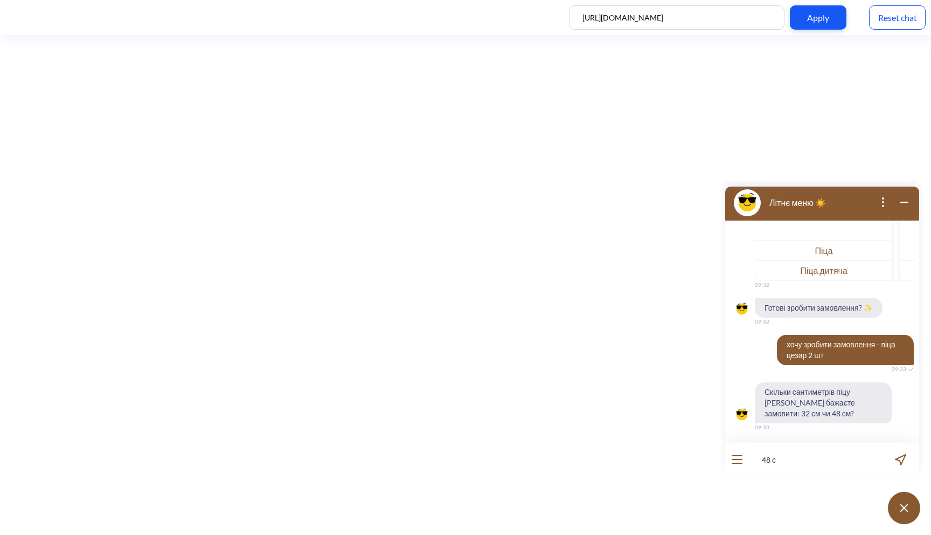
type input "48 см"
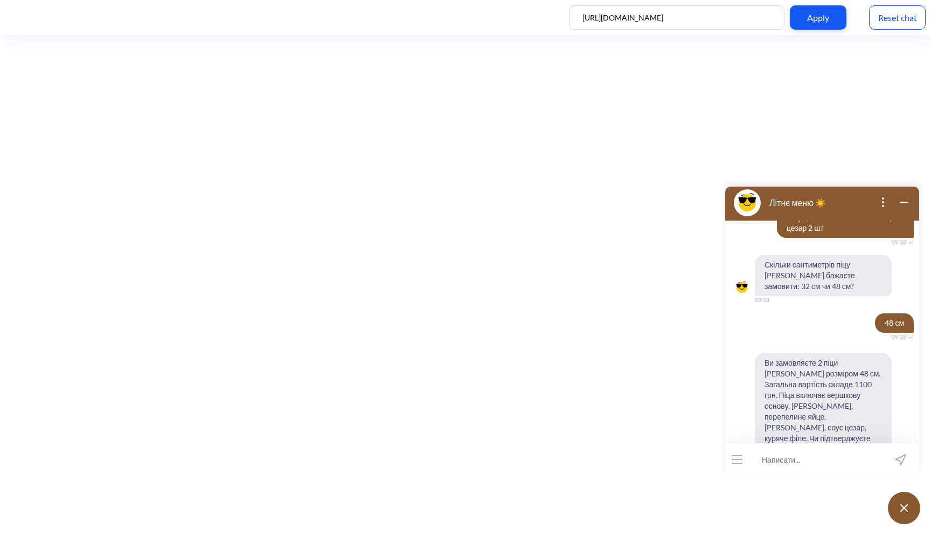
scroll to position [407, 0]
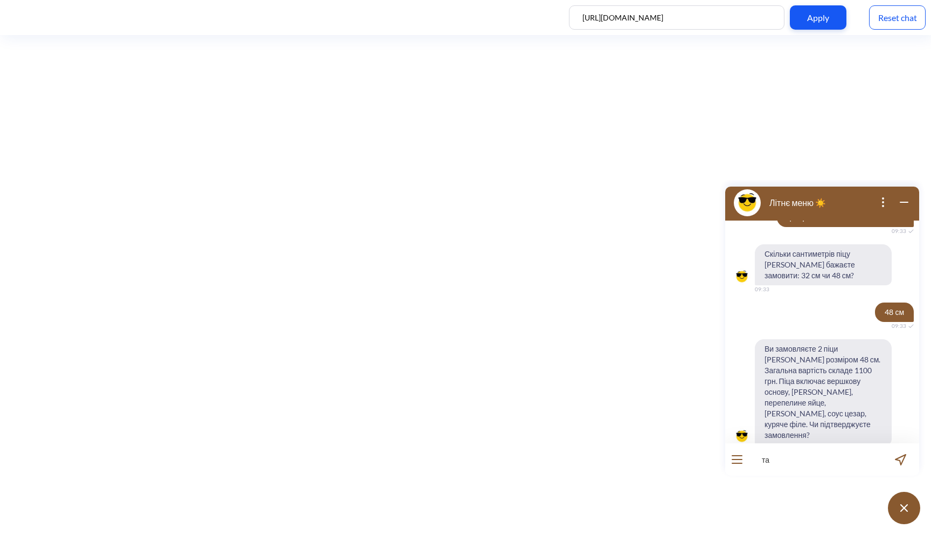
type input "так"
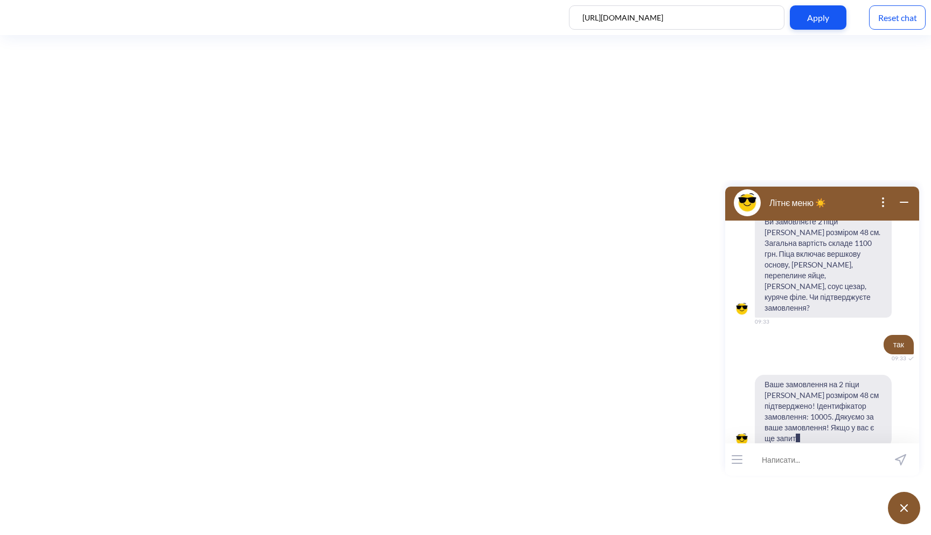
scroll to position [545, 0]
